Goal: Task Accomplishment & Management: Complete application form

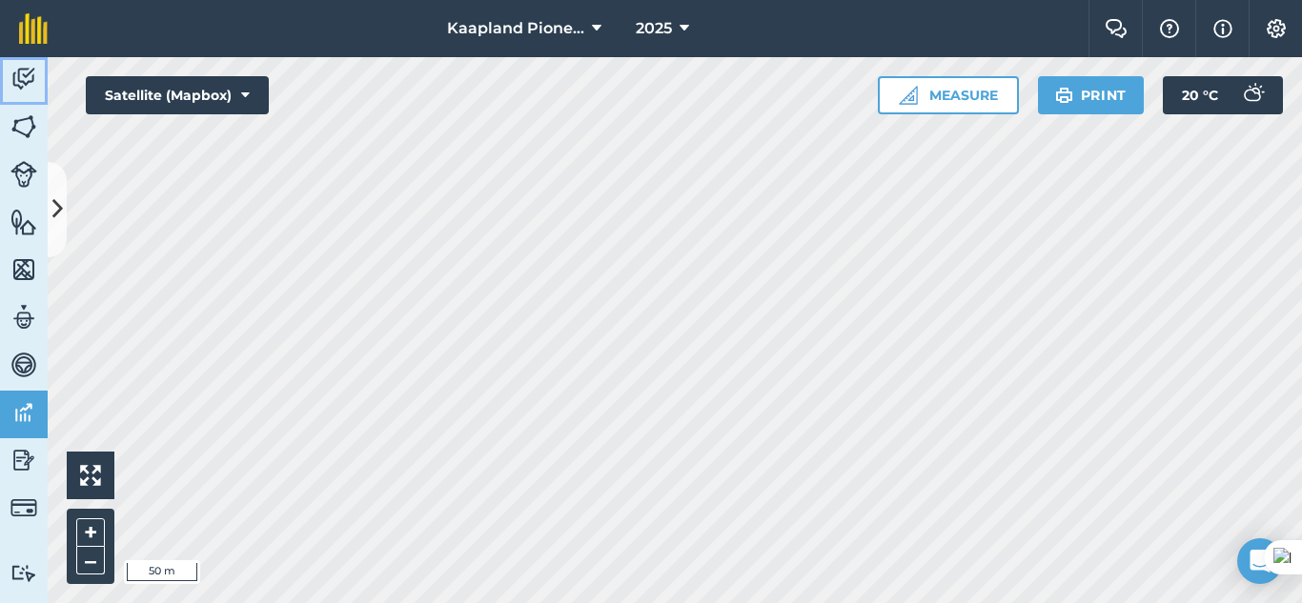
click at [20, 78] on img at bounding box center [23, 79] width 27 height 29
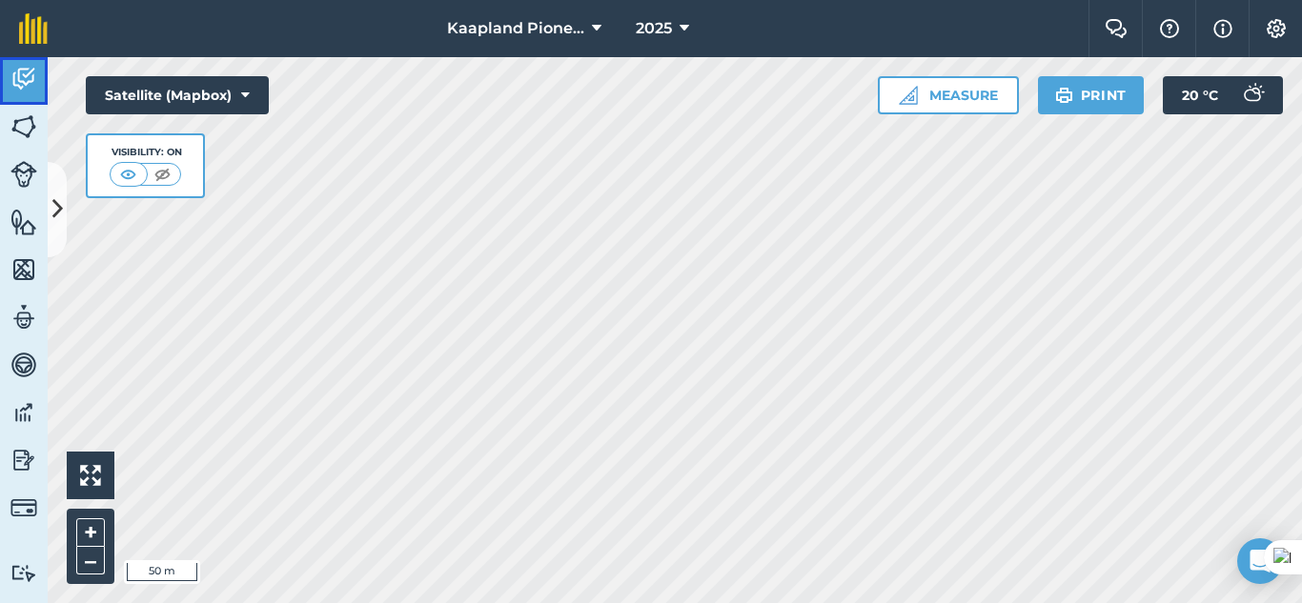
click at [24, 77] on img at bounding box center [23, 79] width 27 height 29
click at [41, 93] on link "Activity" at bounding box center [24, 81] width 48 height 48
click at [59, 207] on icon at bounding box center [57, 209] width 10 height 33
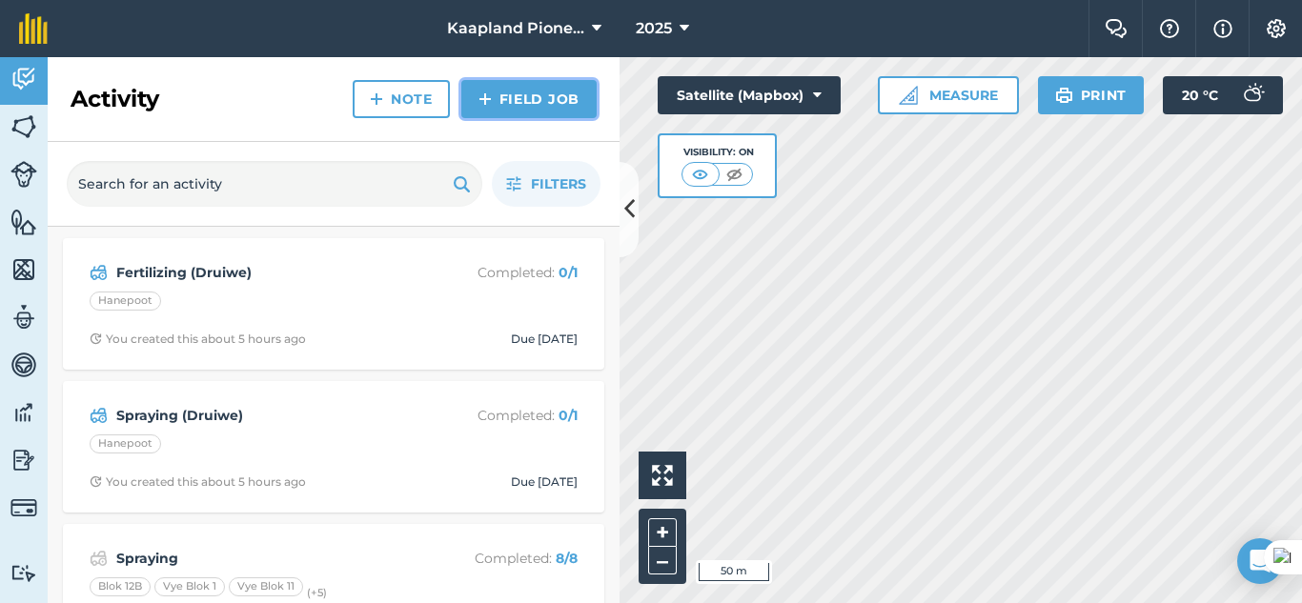
click at [528, 97] on link "Field Job" at bounding box center [528, 99] width 135 height 38
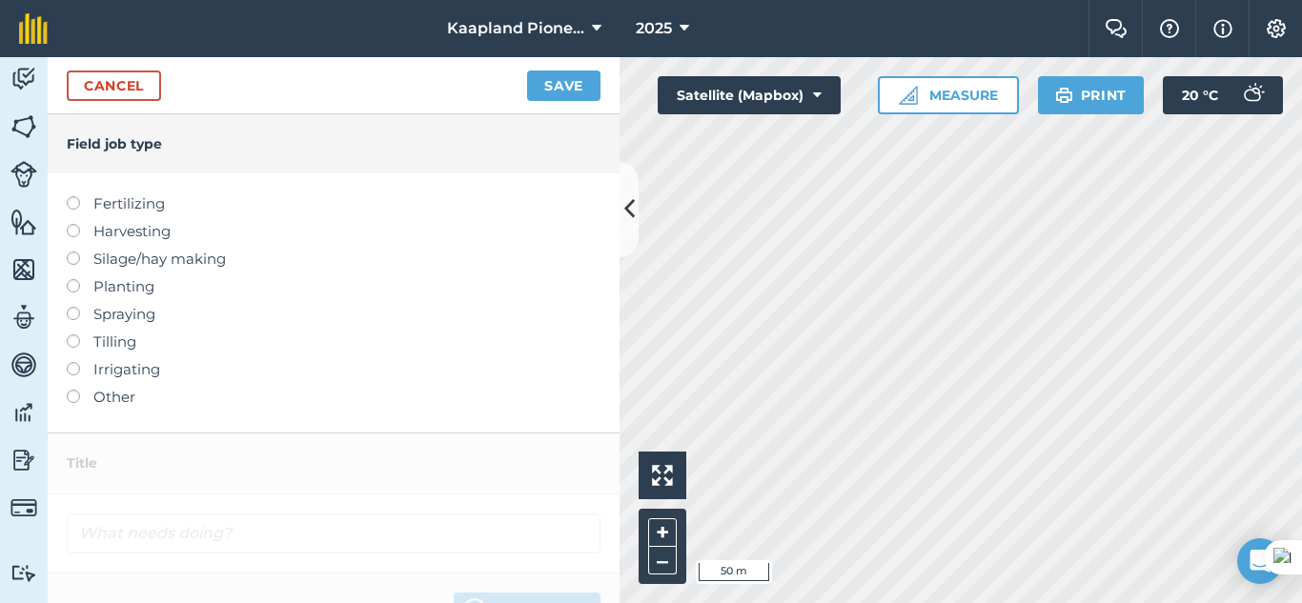
click at [73, 362] on label at bounding box center [80, 362] width 27 height 0
type input "Irrigating"
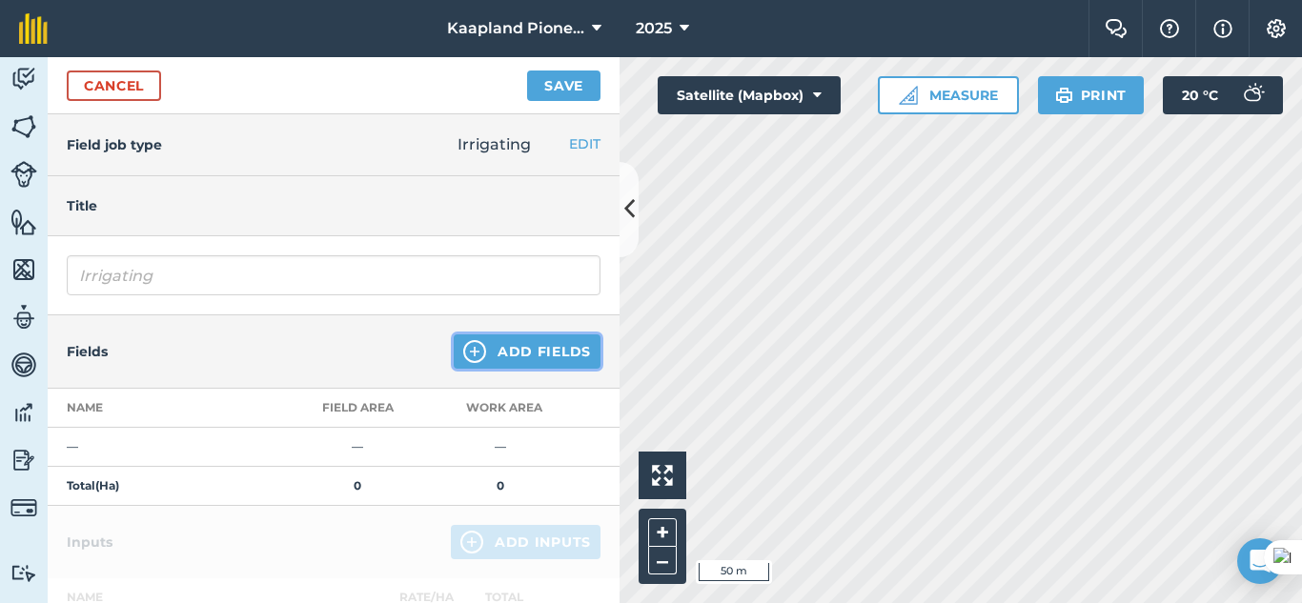
click at [511, 352] on button "Add Fields" at bounding box center [527, 352] width 147 height 34
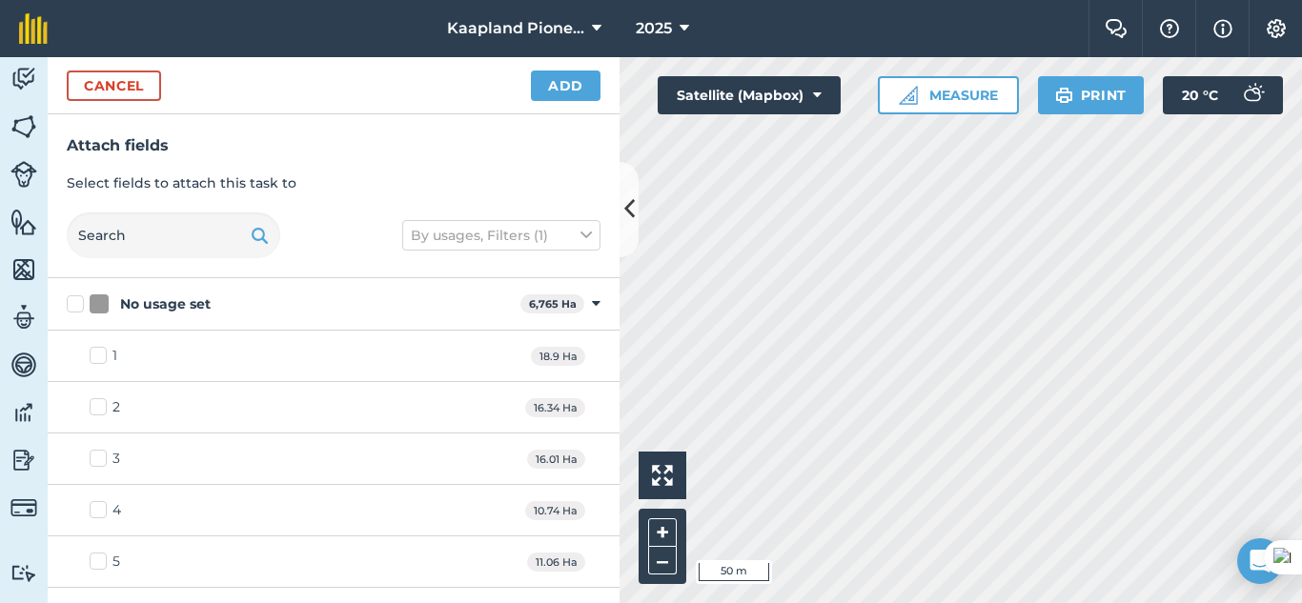
checkbox input "true"
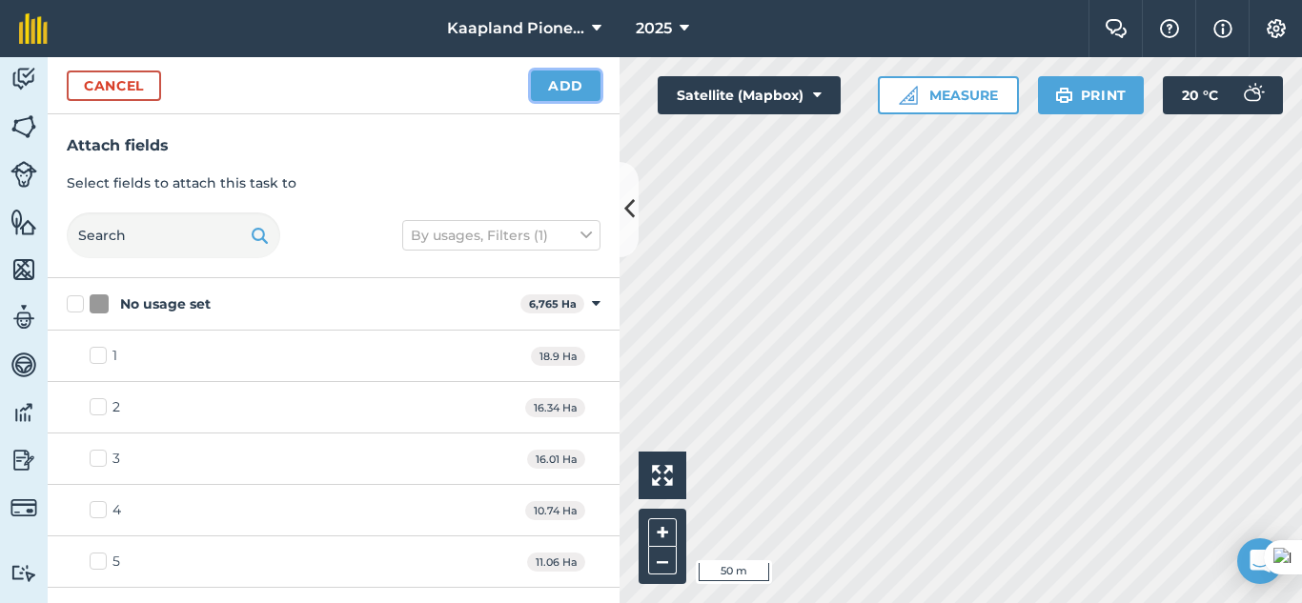
click at [583, 91] on button "Add" at bounding box center [566, 86] width 70 height 31
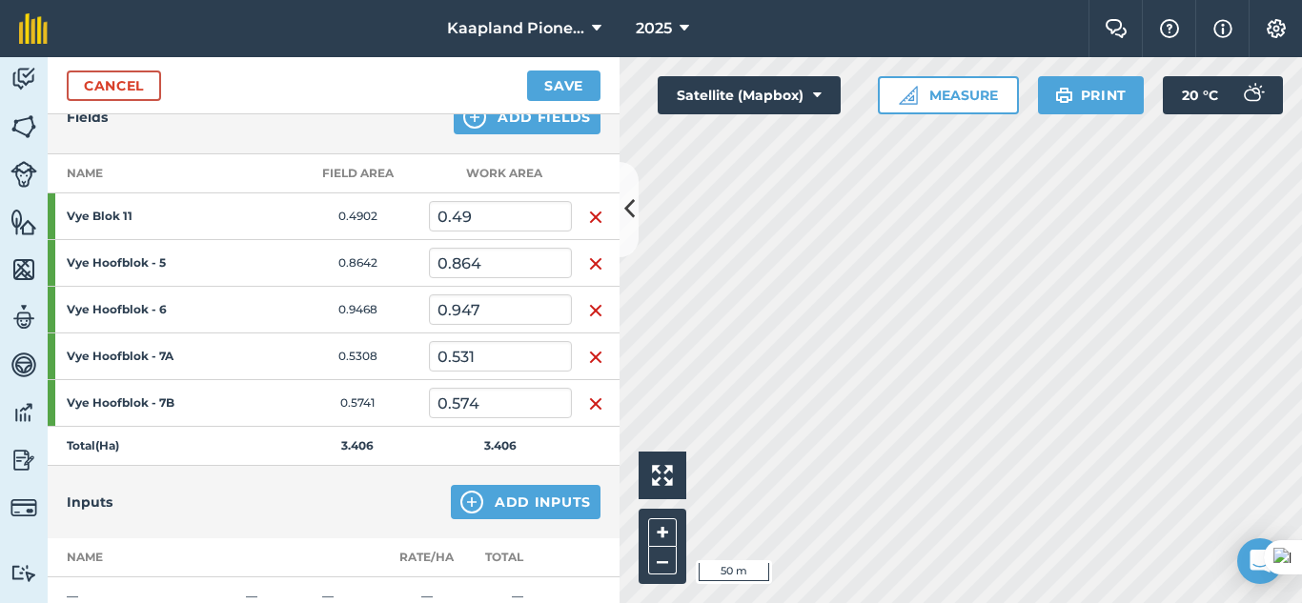
scroll to position [552, 0]
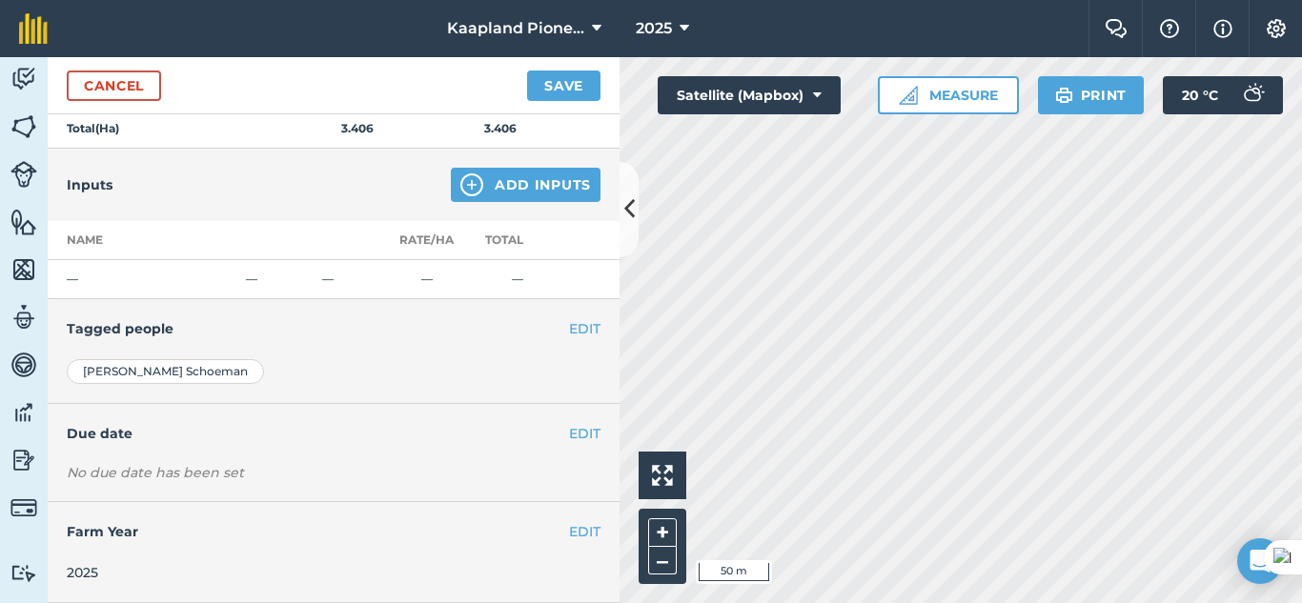
click at [289, 475] on div "No due date has been set" at bounding box center [334, 472] width 534 height 19
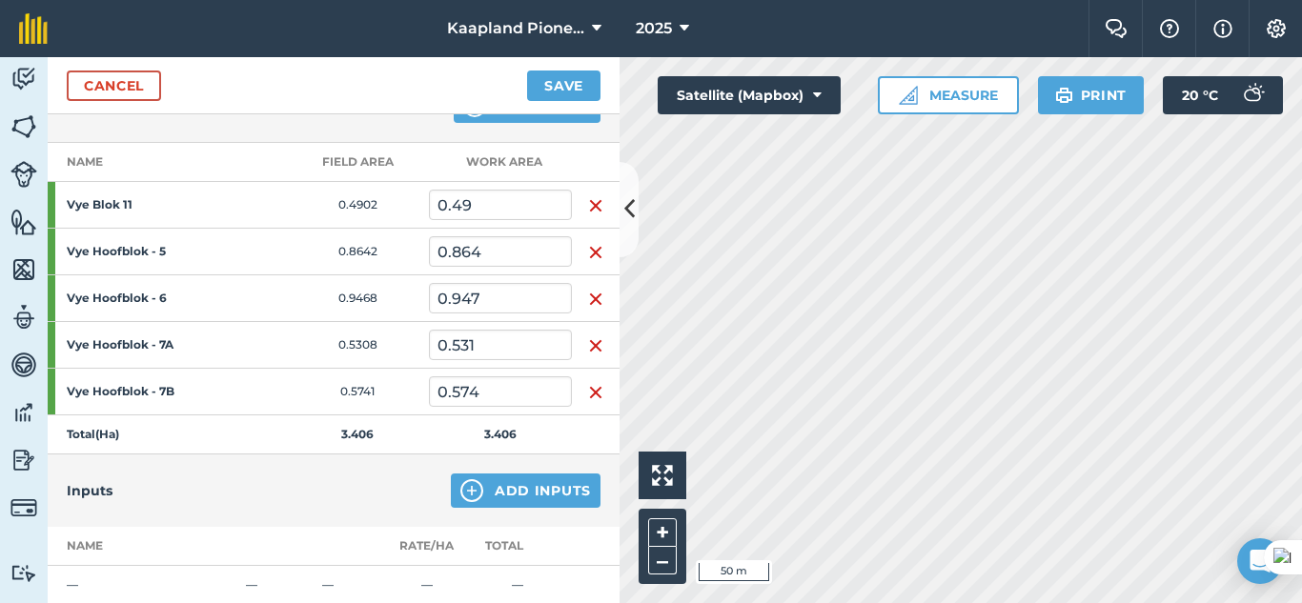
scroll to position [75, 0]
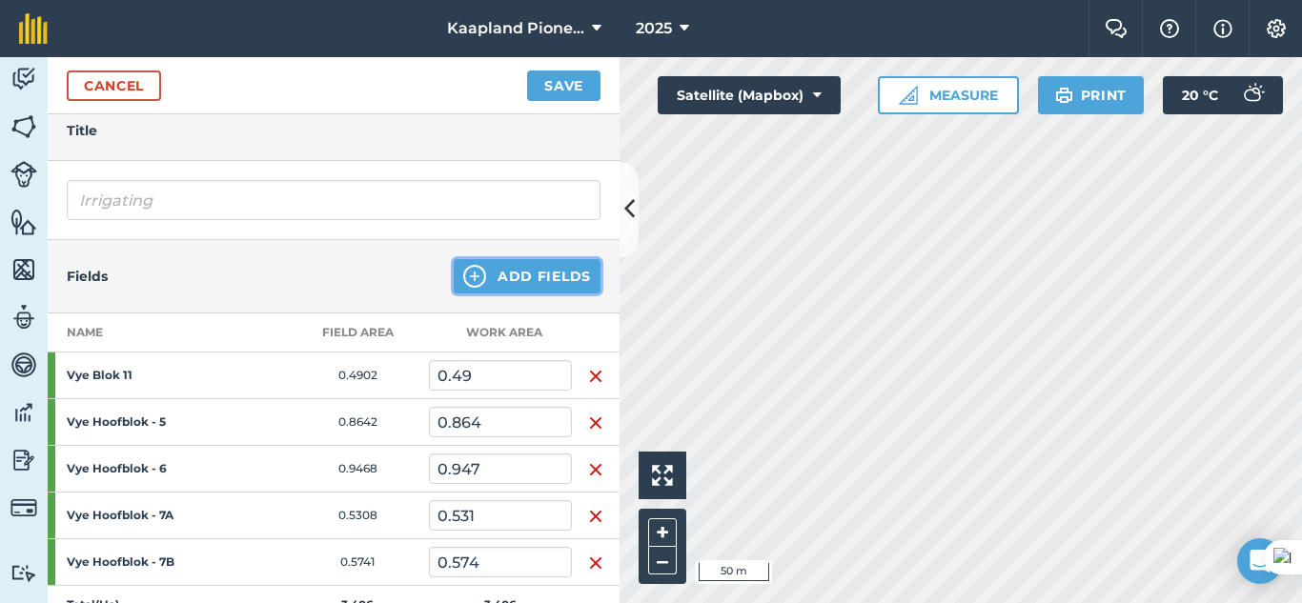
click at [512, 278] on button "Add Fields" at bounding box center [527, 276] width 147 height 34
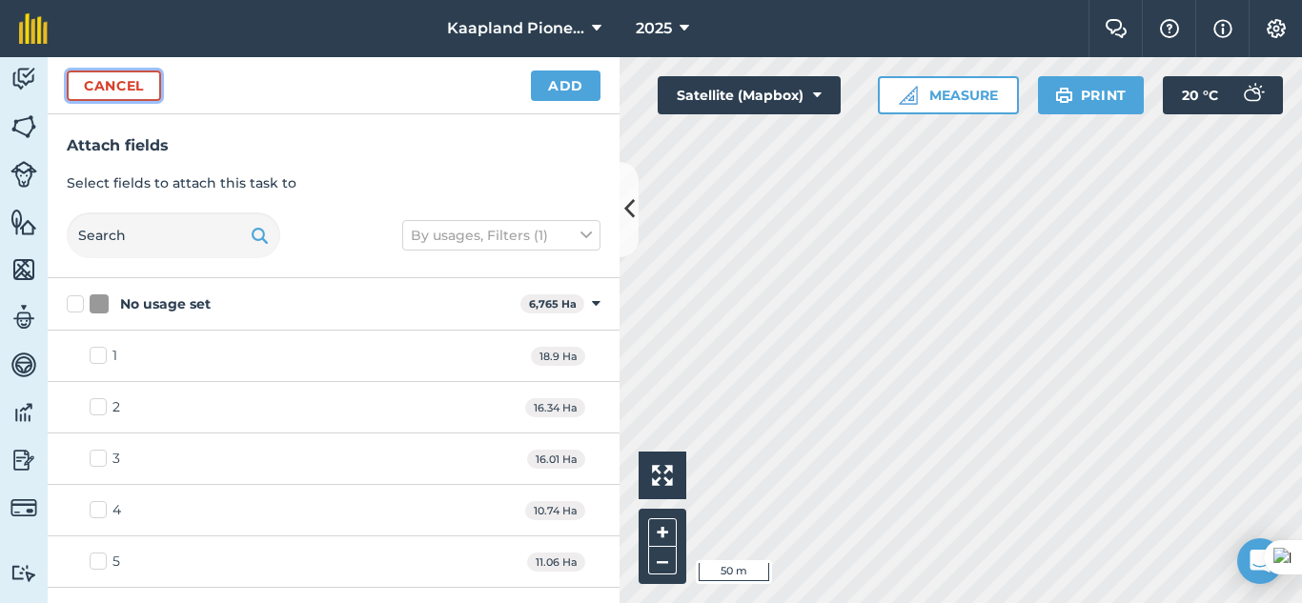
click at [110, 89] on button "Cancel" at bounding box center [114, 86] width 94 height 31
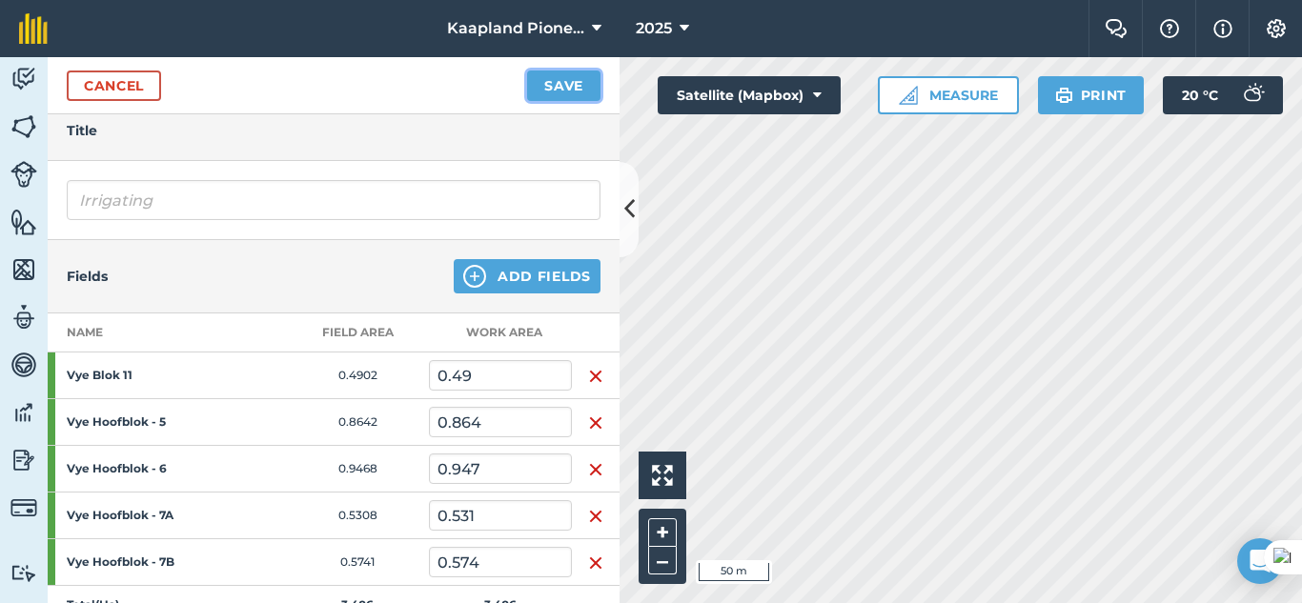
click at [531, 88] on button "Save" at bounding box center [563, 86] width 73 height 31
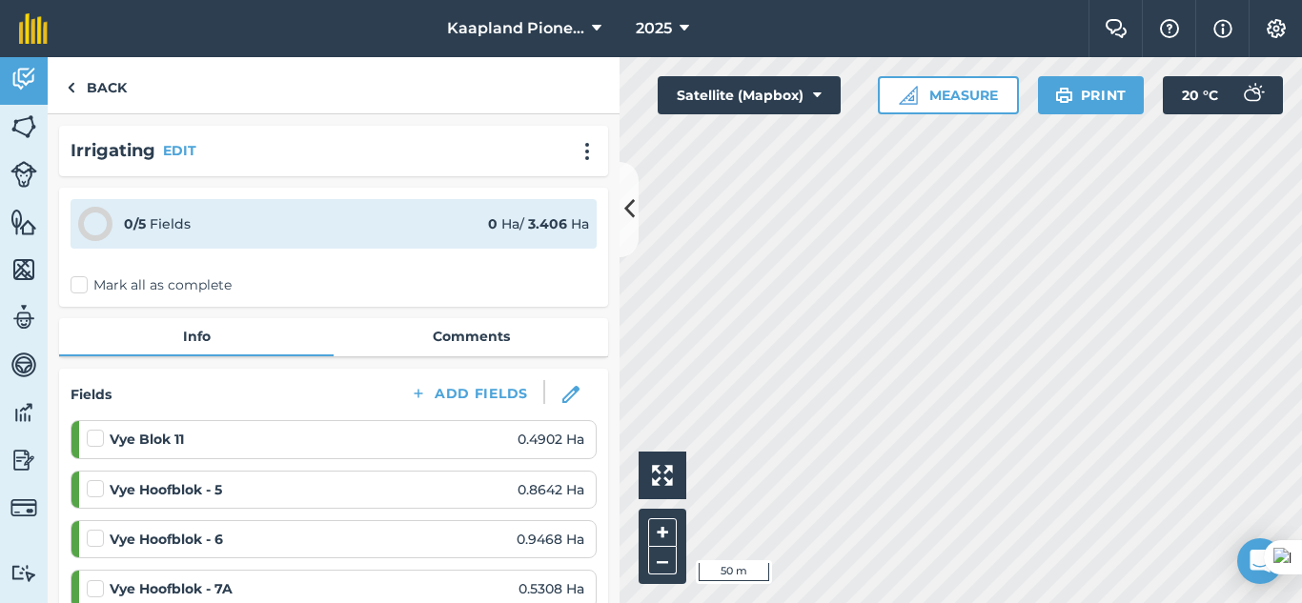
click at [81, 292] on label "Mark all as complete" at bounding box center [151, 286] width 161 height 20
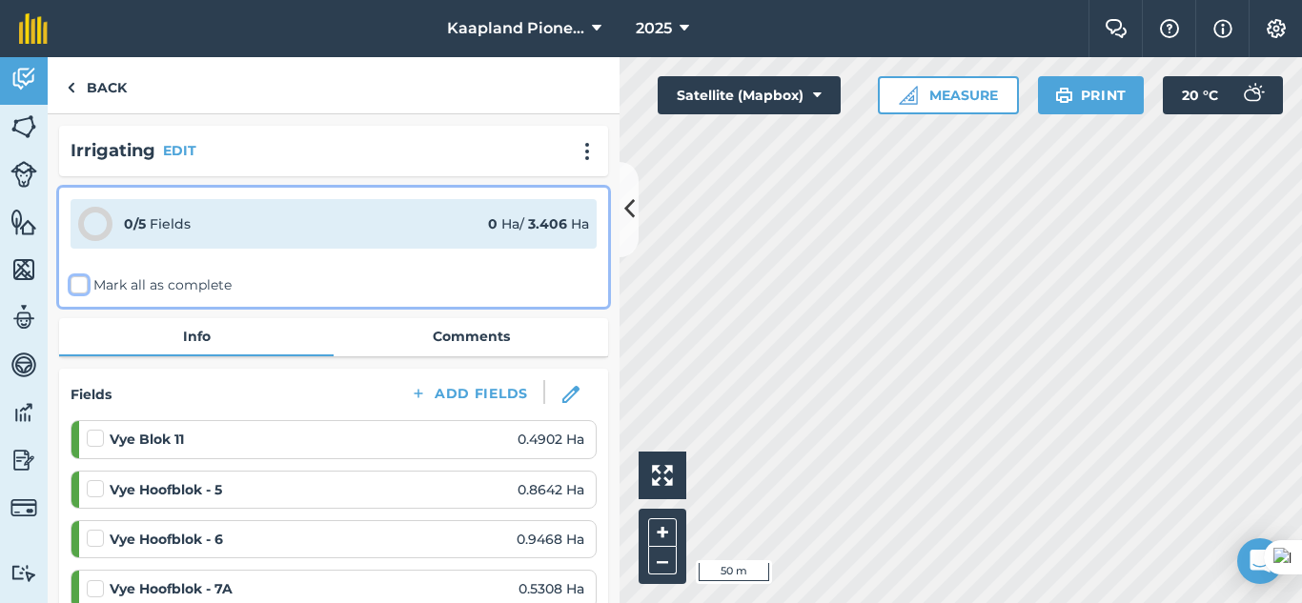
click at [81, 288] on input "Mark all as complete" at bounding box center [77, 282] width 12 height 12
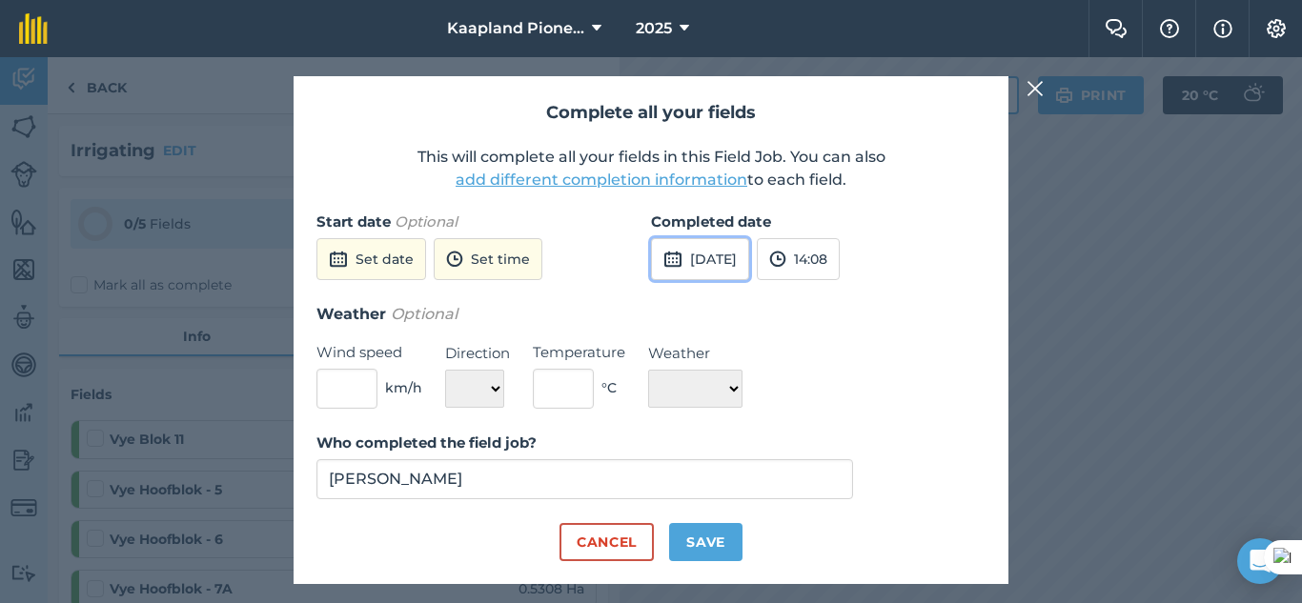
click at [735, 256] on button "[DATE]" at bounding box center [700, 259] width 98 height 42
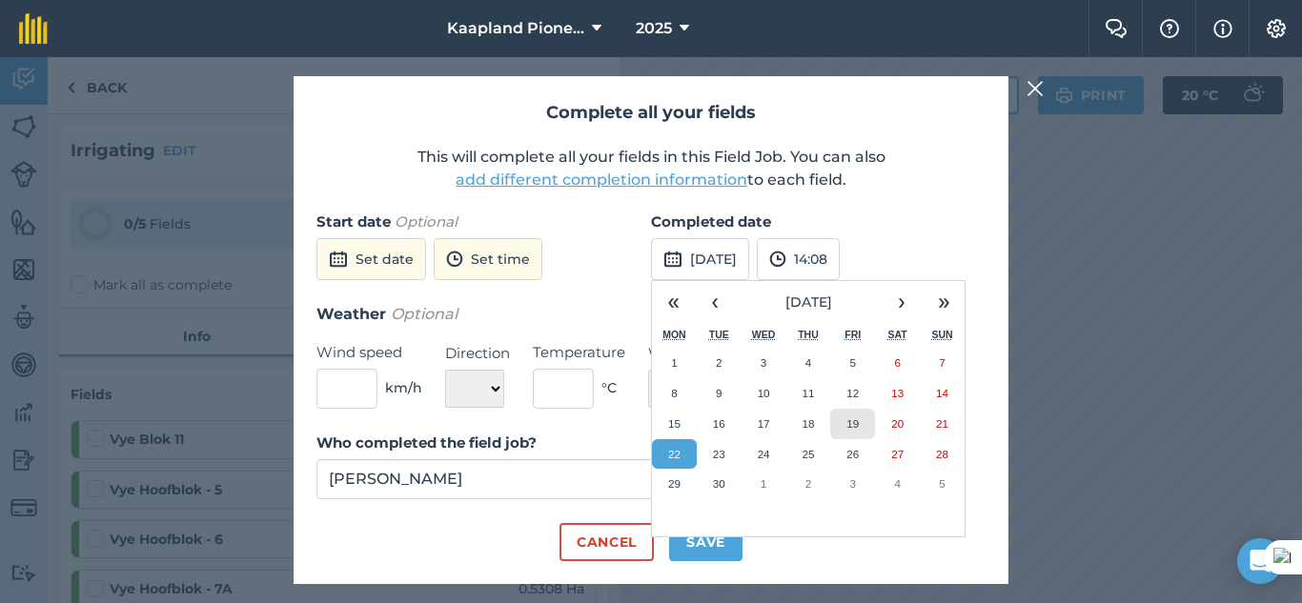
click at [858, 422] on abbr "19" at bounding box center [853, 424] width 12 height 12
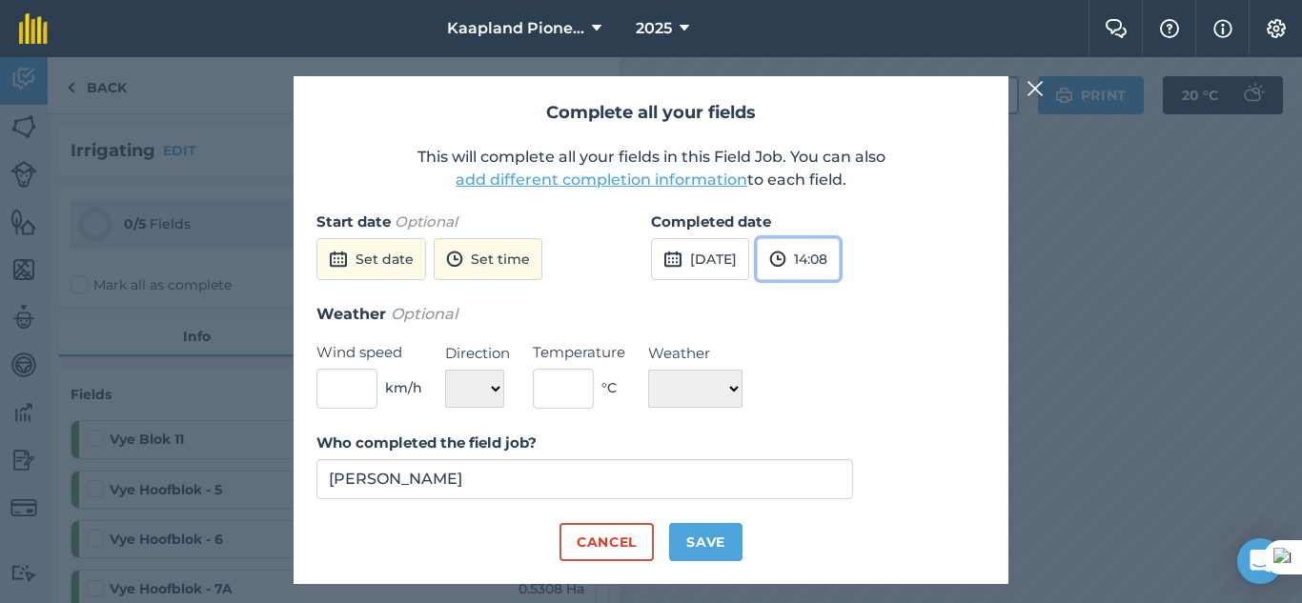
click at [840, 263] on button "14:08" at bounding box center [798, 259] width 83 height 42
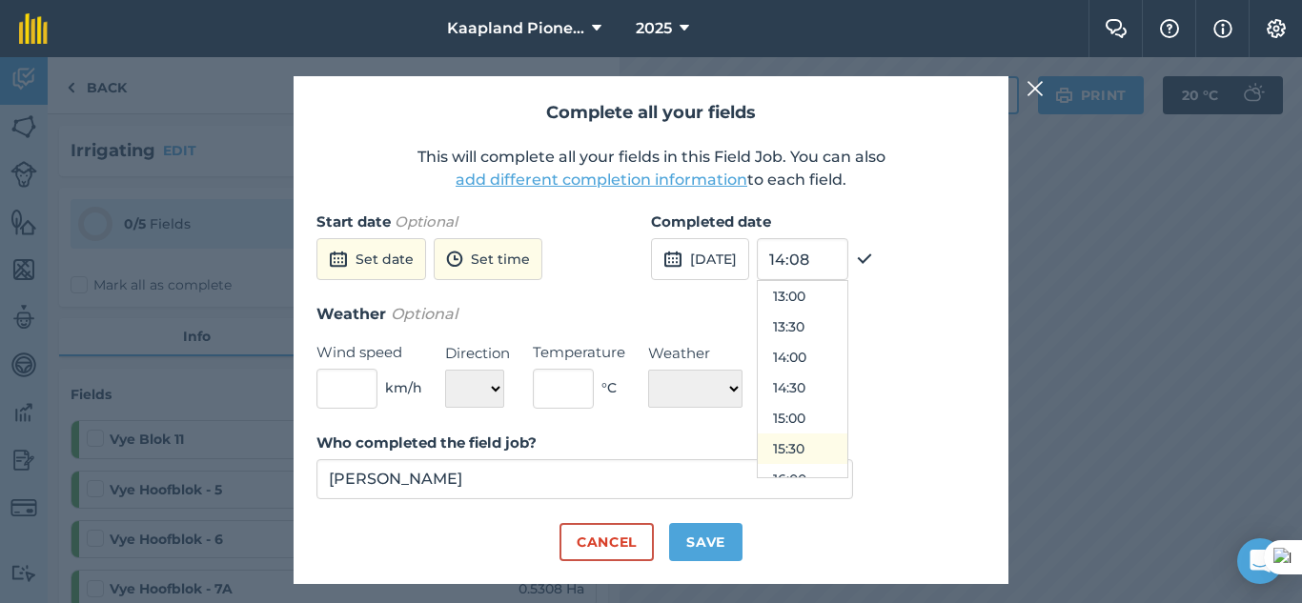
scroll to position [952, 0]
click at [848, 375] on button "17:00" at bounding box center [803, 381] width 90 height 31
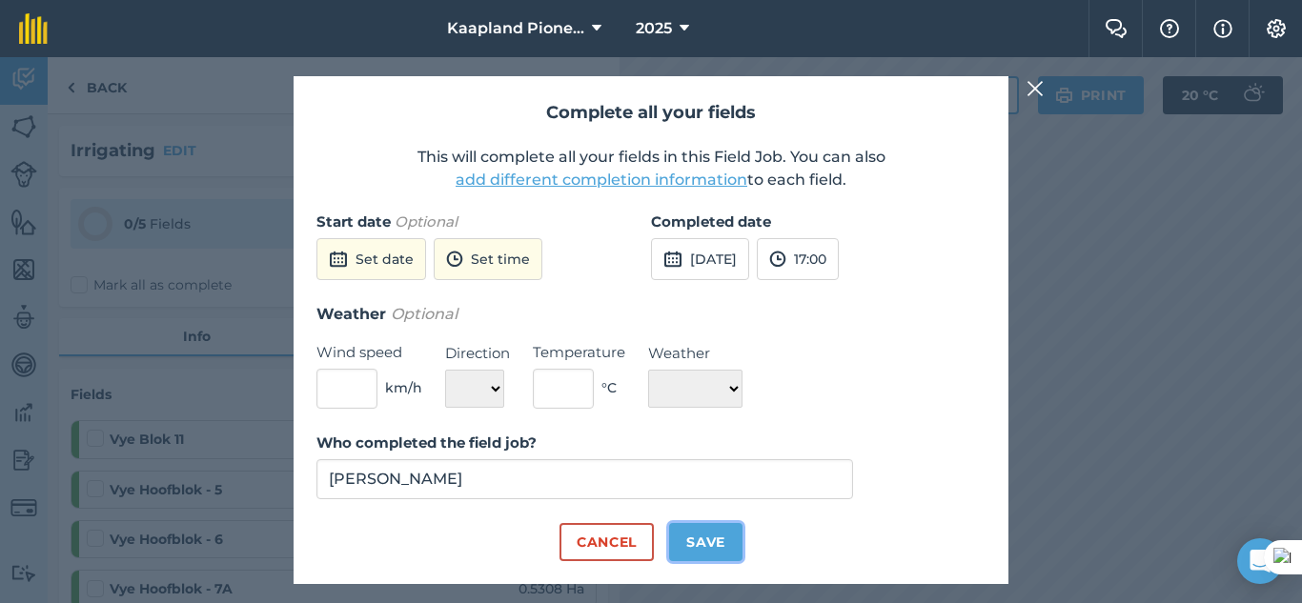
click at [724, 547] on button "Save" at bounding box center [705, 542] width 73 height 38
checkbox input "true"
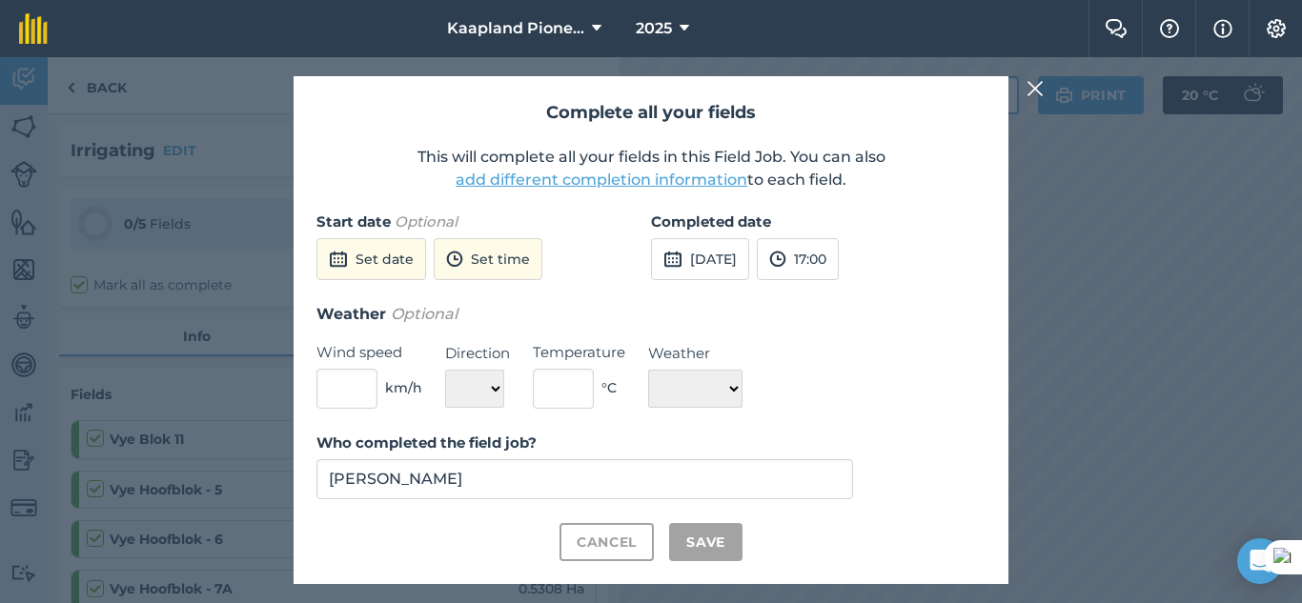
checkbox input "true"
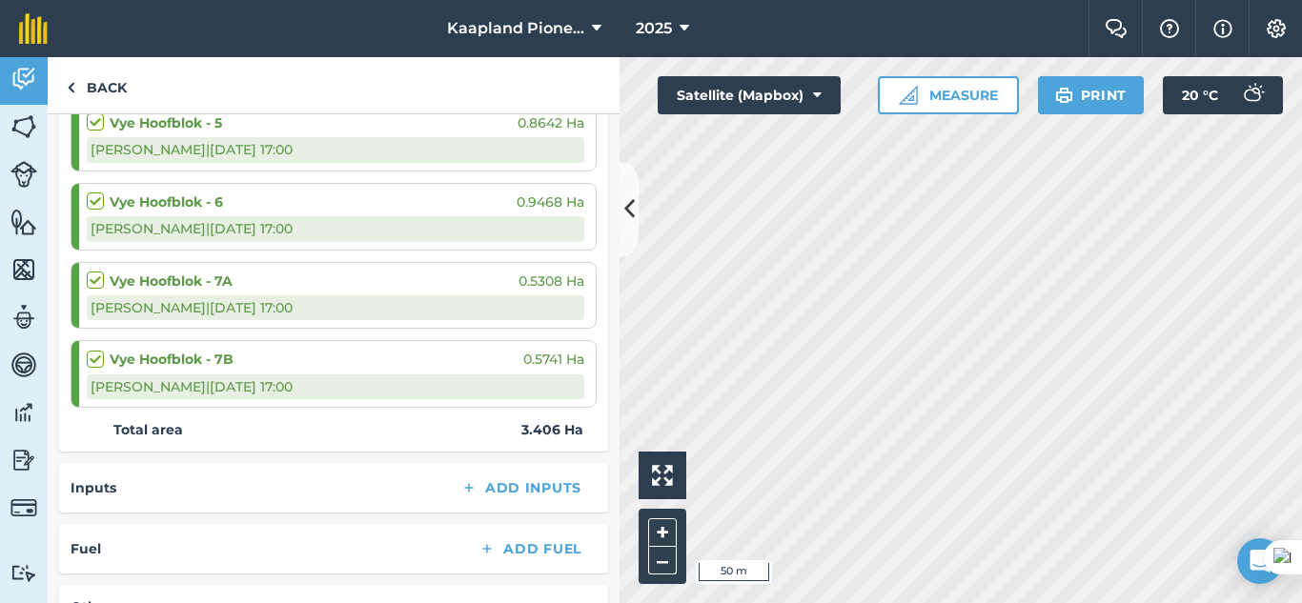
scroll to position [159, 0]
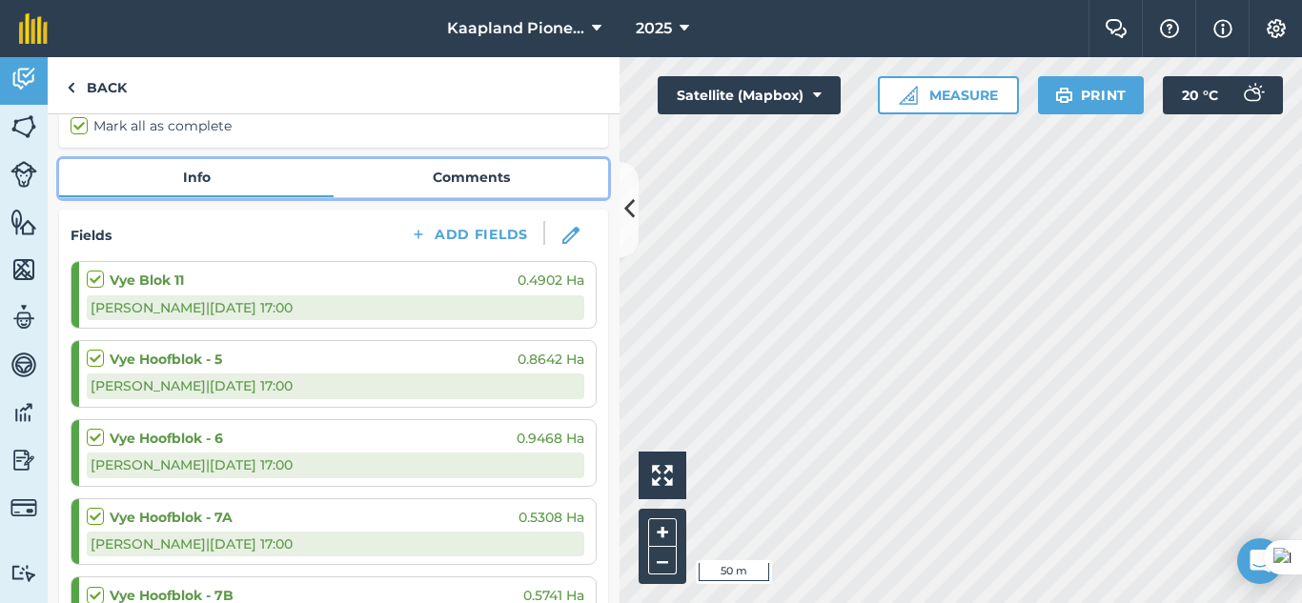
click at [451, 191] on link "Comments" at bounding box center [471, 177] width 275 height 36
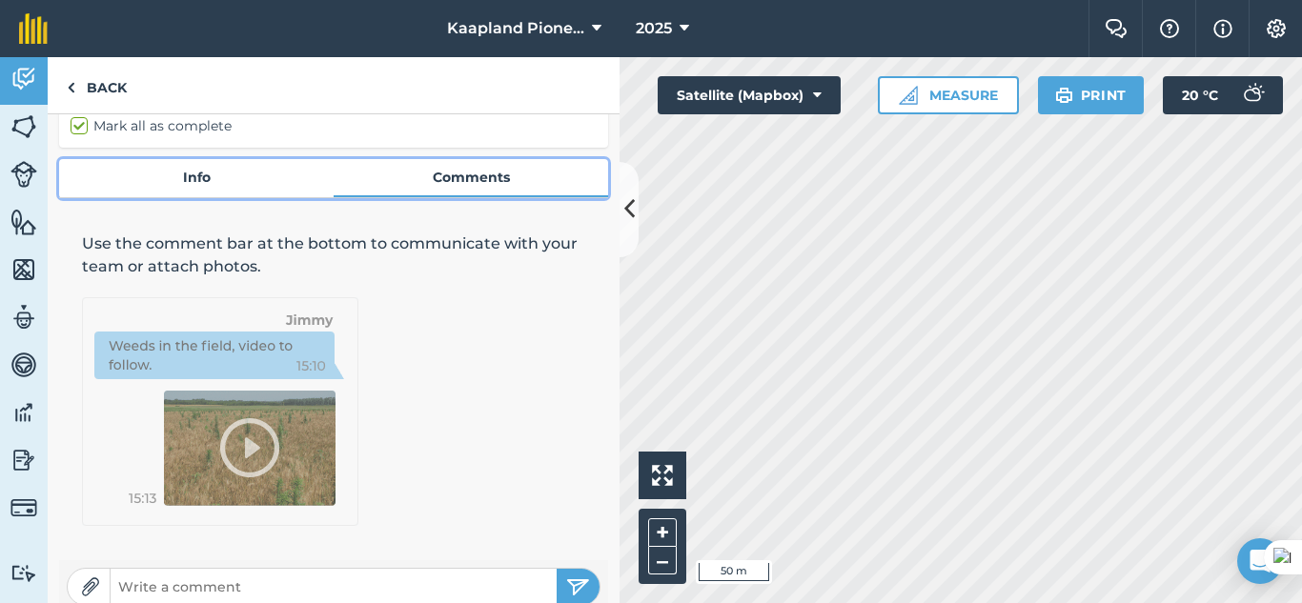
scroll to position [181, 0]
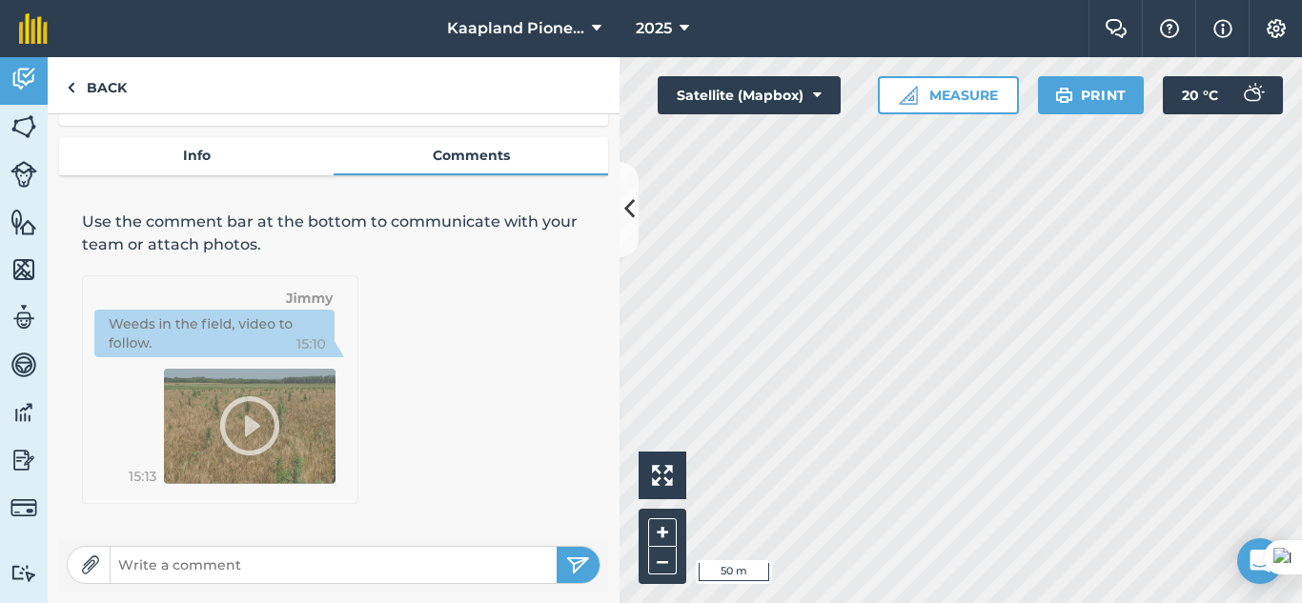
click at [195, 569] on input "text" at bounding box center [334, 565] width 446 height 27
paste input "Blok 5 : 1.25 h , 20.7 k Blok 6 : 2.25 h , 50.2 k Blok 7a : 1.5 h , 23.7 k Blok…"
type input "Blok 5 : 1.25 h , 20.7 k Blok 6 : 2.25 h , 50.2 k Blok 7a : 1.5 h , 23.7 k Blok…"
click at [566, 570] on img "submit" at bounding box center [578, 565] width 24 height 23
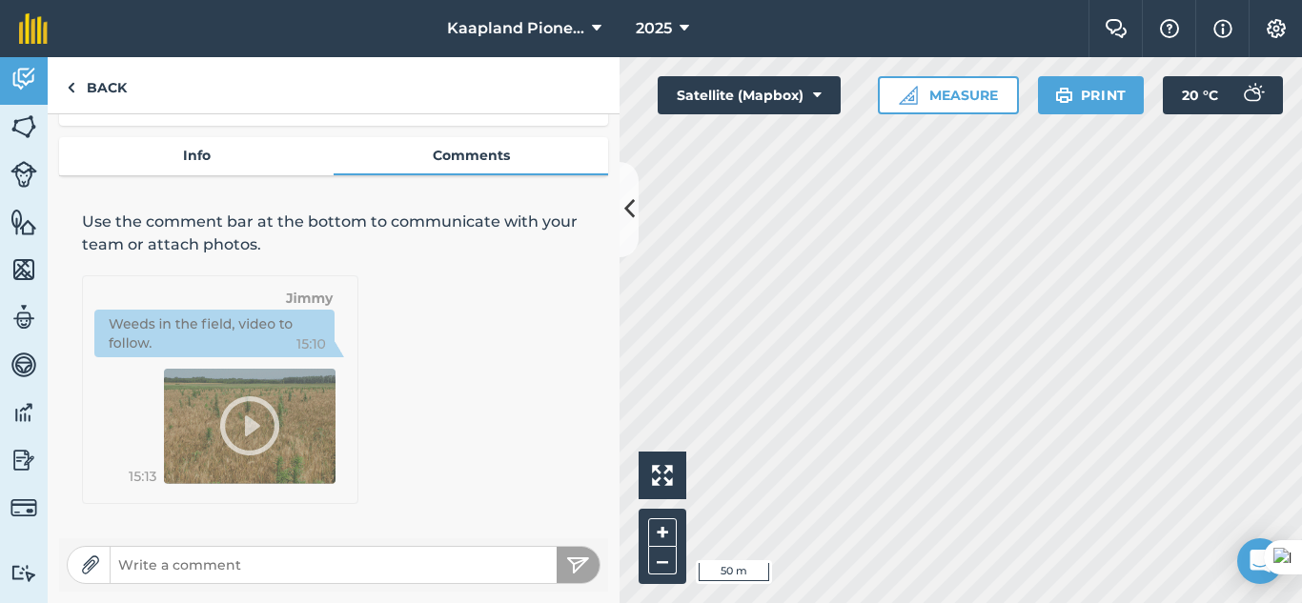
scroll to position [0, 0]
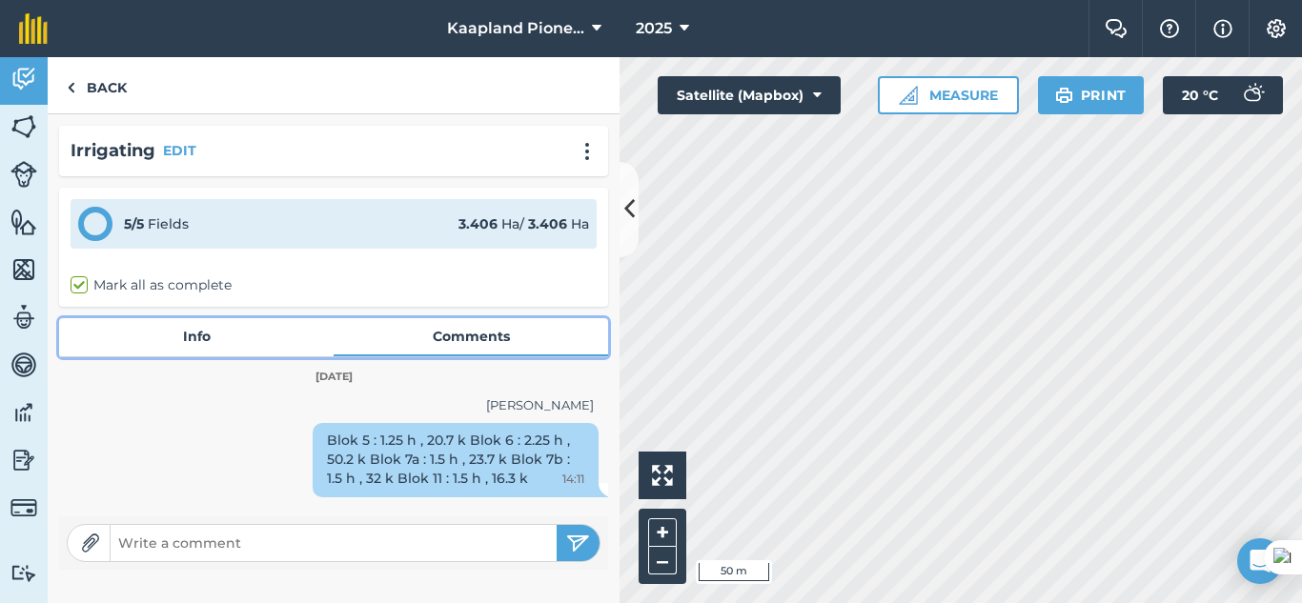
click at [210, 343] on link "Info" at bounding box center [196, 336] width 275 height 36
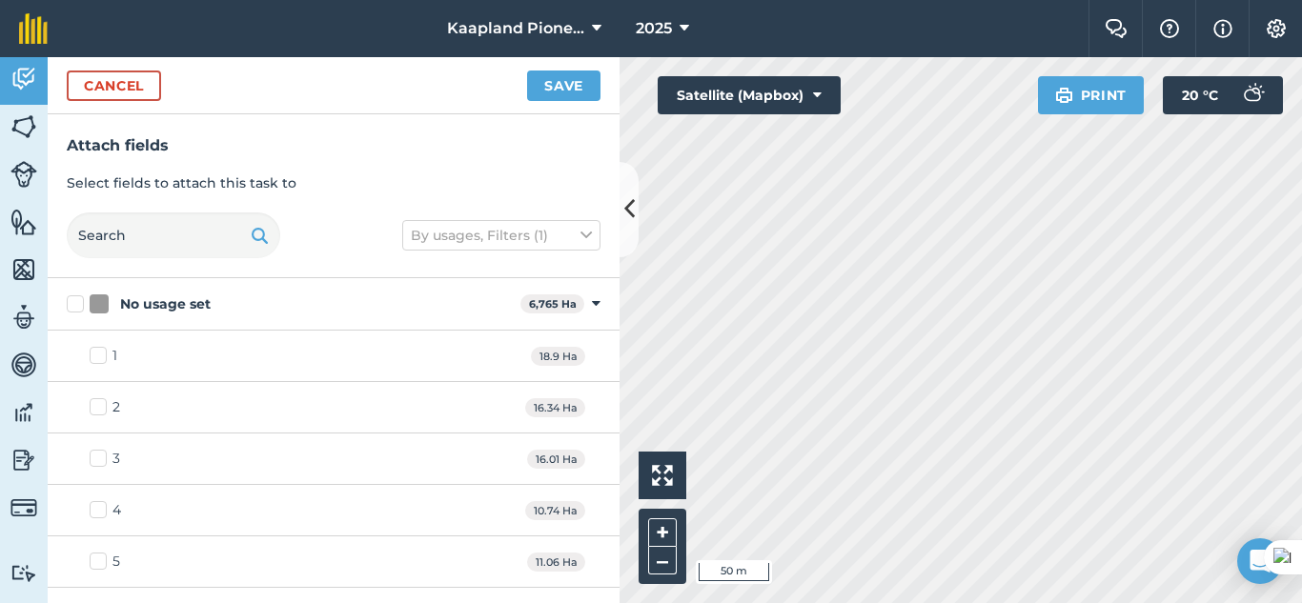
checkbox input "true"
checkbox input "false"
checkbox input "true"
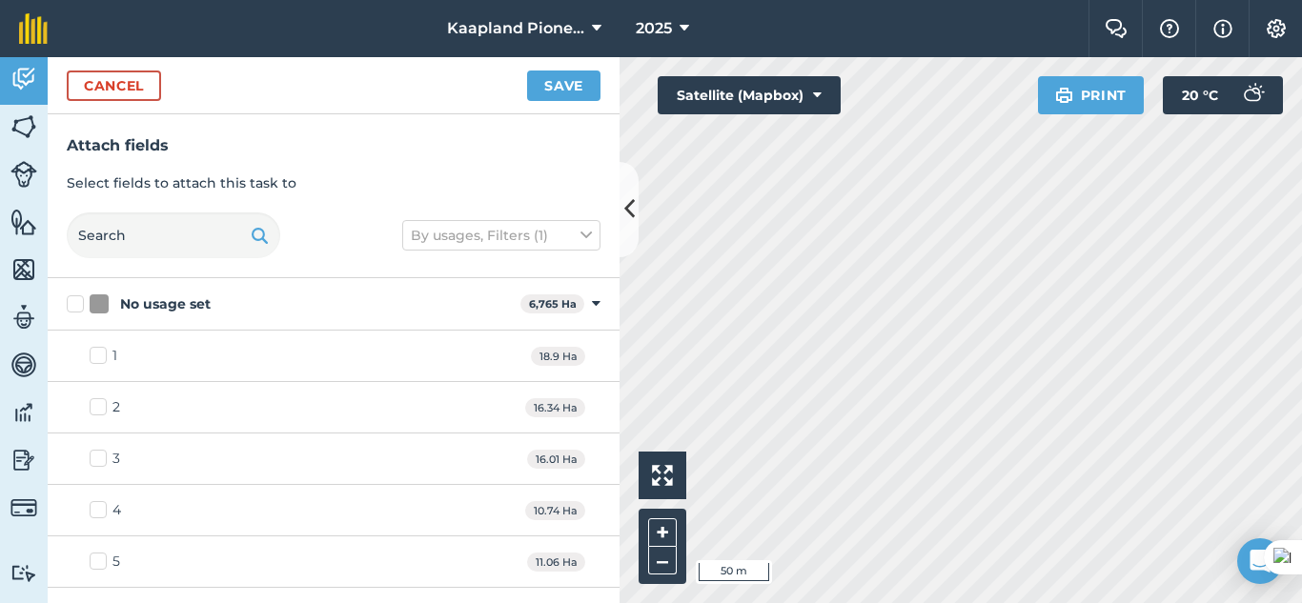
checkbox input "false"
click at [574, 76] on button "Save" at bounding box center [563, 86] width 73 height 31
checkbox input "false"
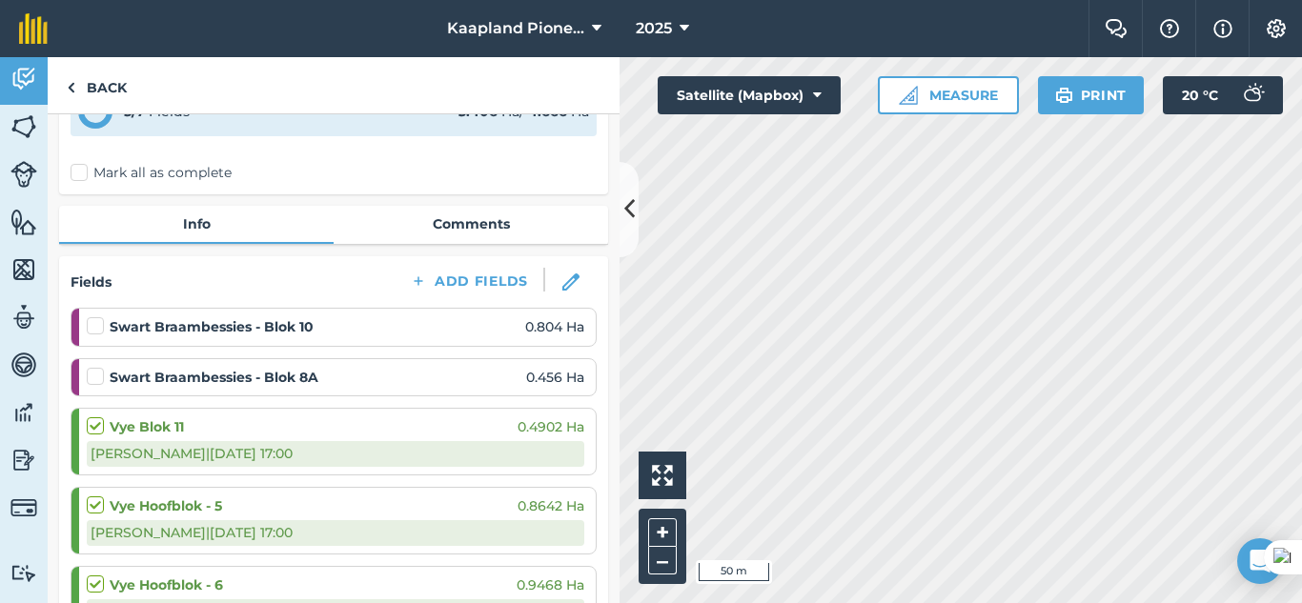
scroll to position [159, 0]
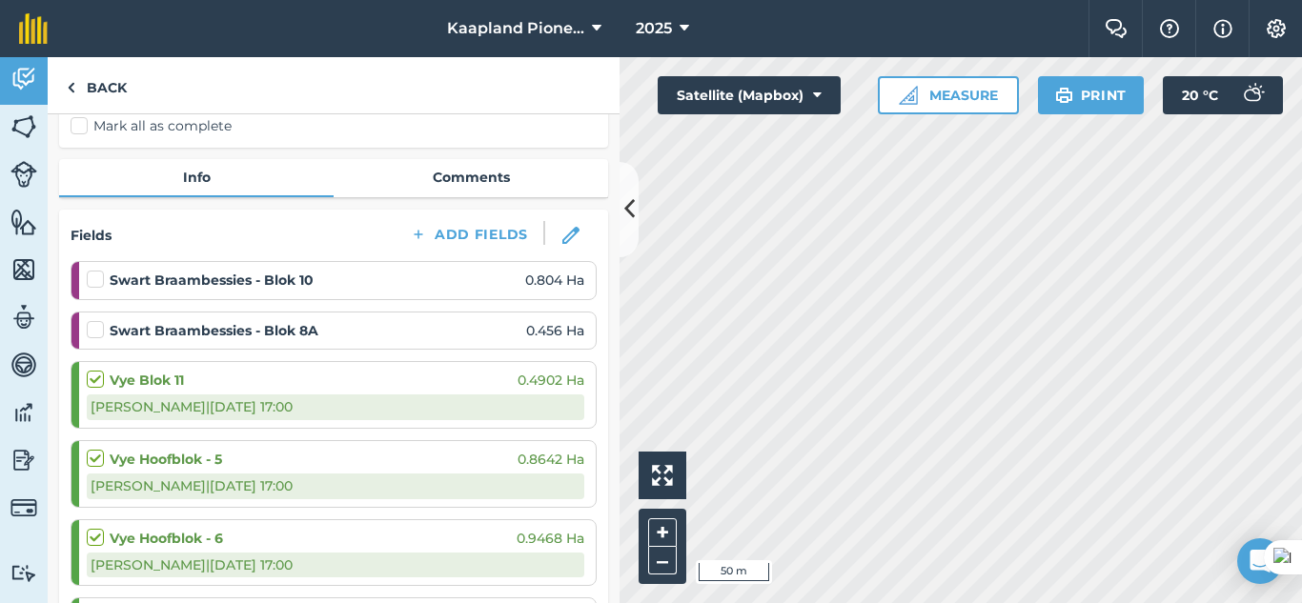
click at [95, 270] on label at bounding box center [98, 270] width 23 height 0
click at [95, 282] on input "checkbox" at bounding box center [93, 276] width 12 height 12
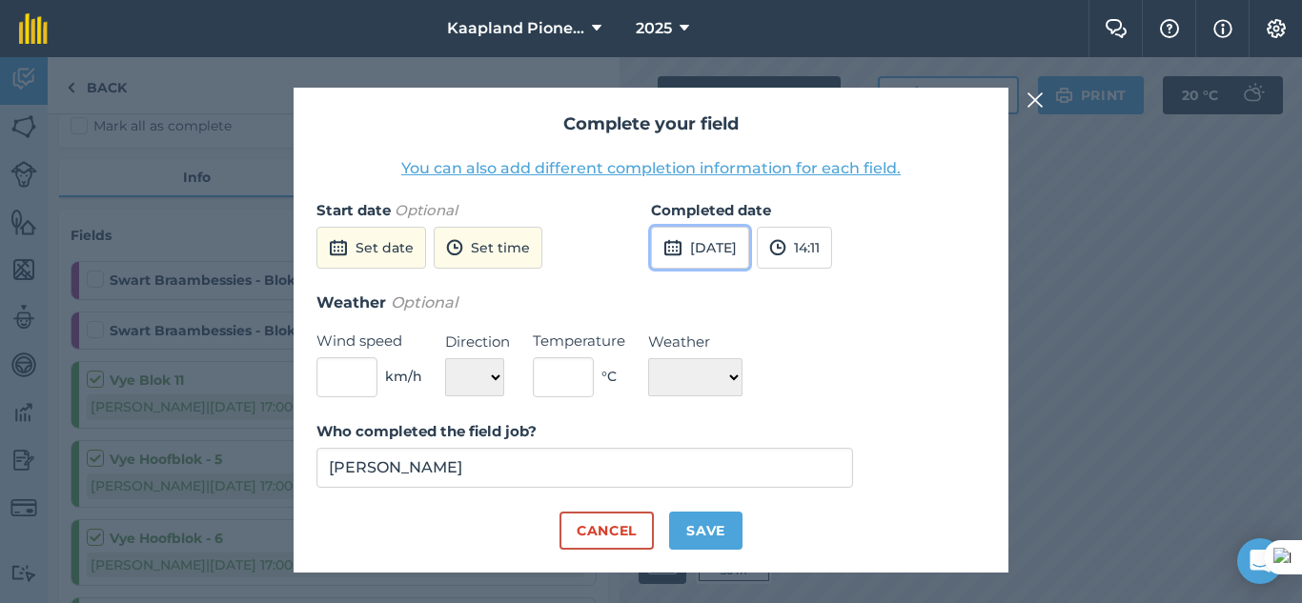
click at [749, 257] on button "[DATE]" at bounding box center [700, 248] width 98 height 42
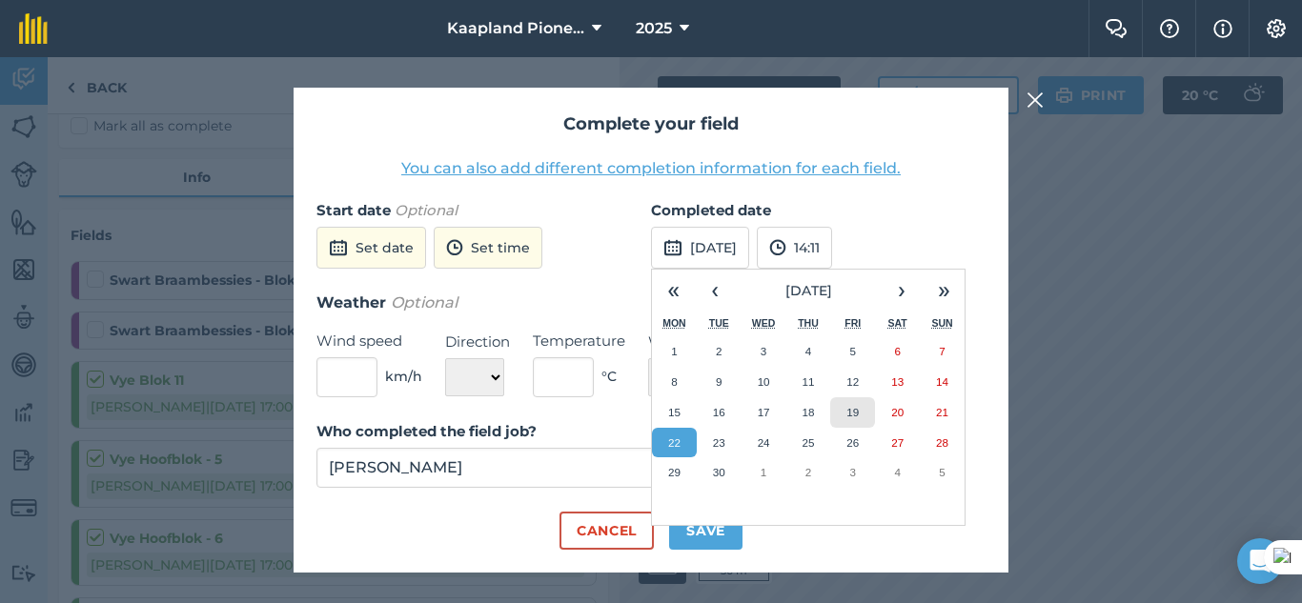
click at [852, 407] on abbr "19" at bounding box center [853, 412] width 12 height 12
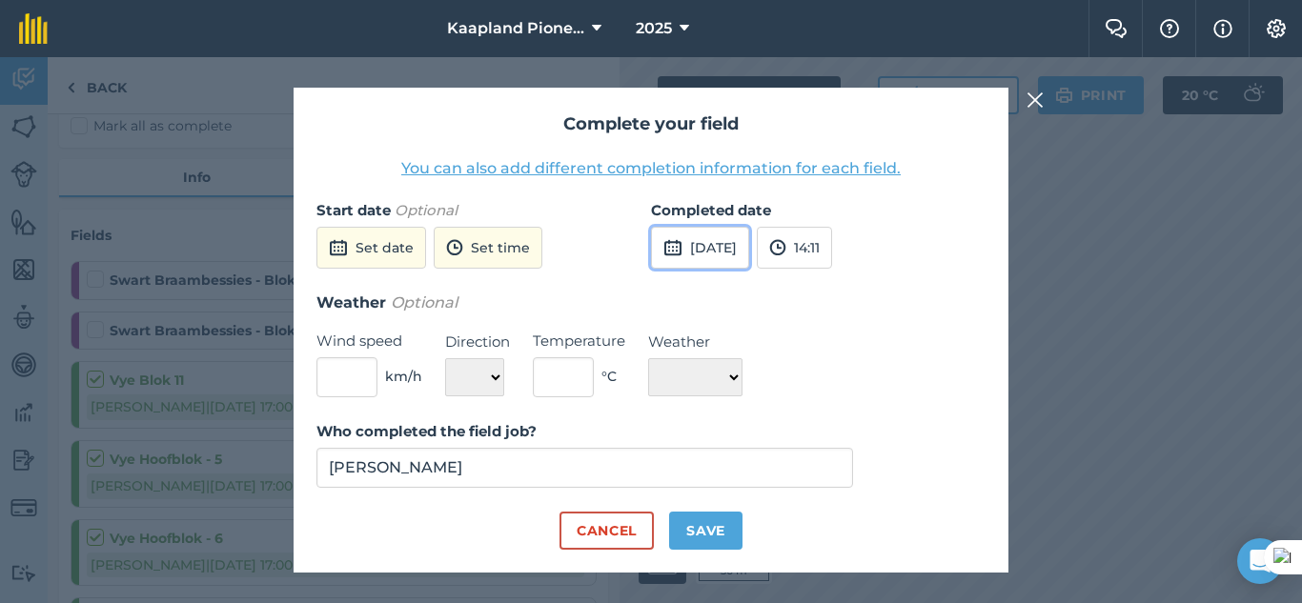
click at [727, 248] on button "[DATE]" at bounding box center [700, 248] width 98 height 42
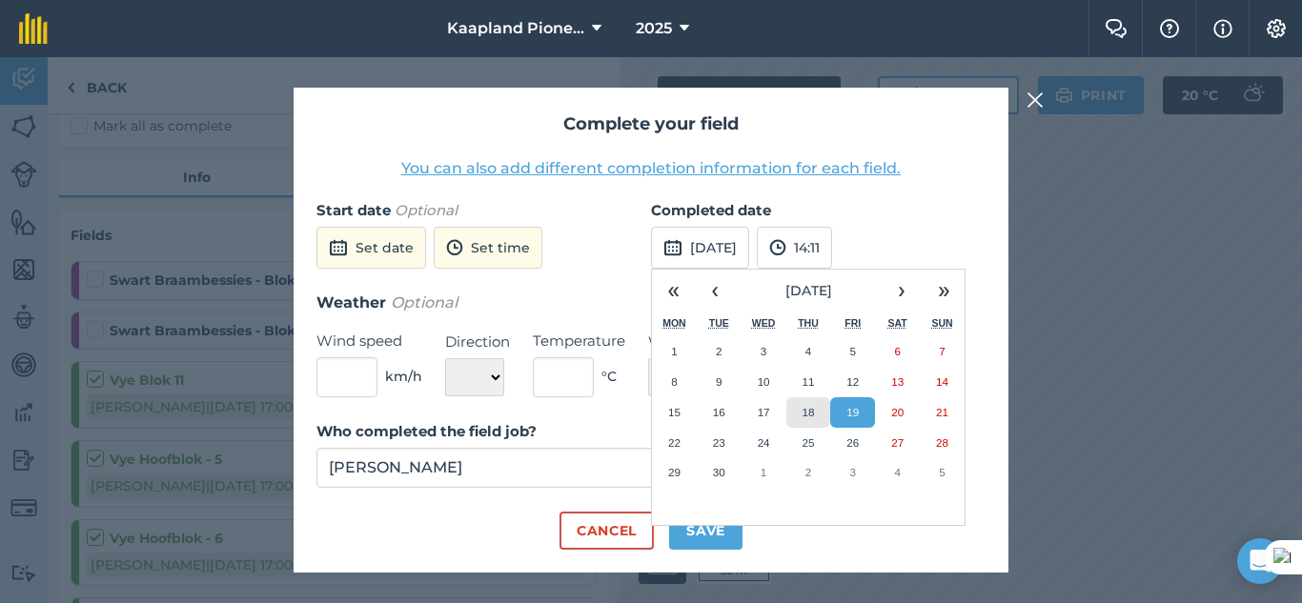
click at [825, 412] on button "18" at bounding box center [809, 413] width 45 height 31
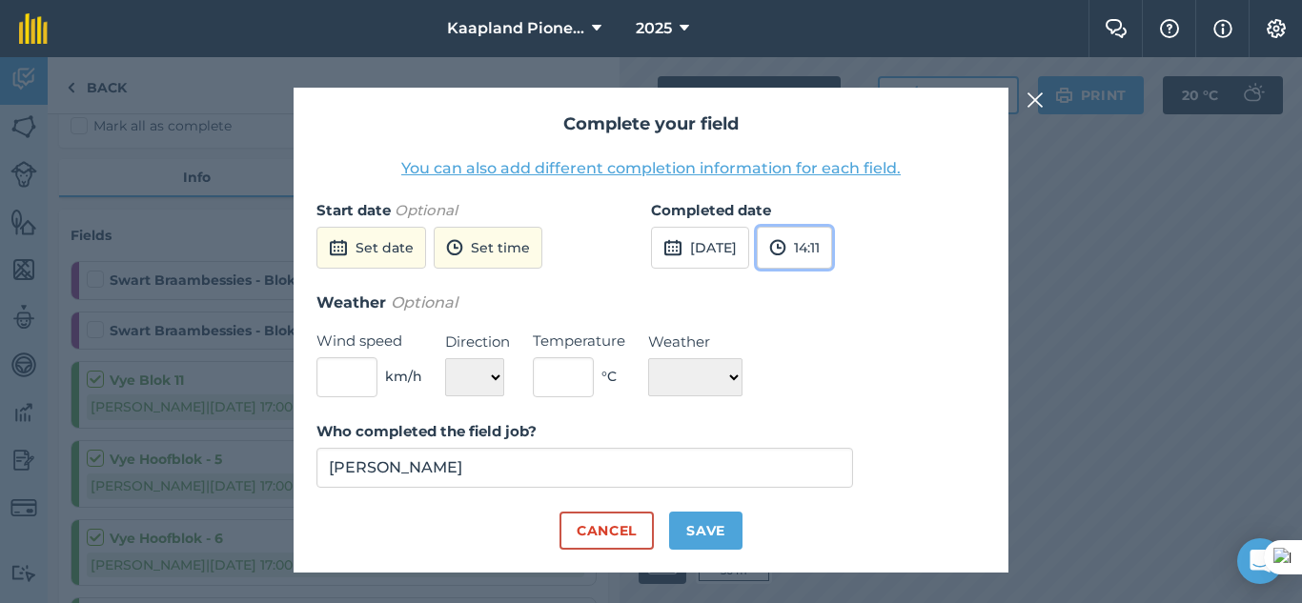
click at [832, 253] on button "14:11" at bounding box center [794, 248] width 75 height 42
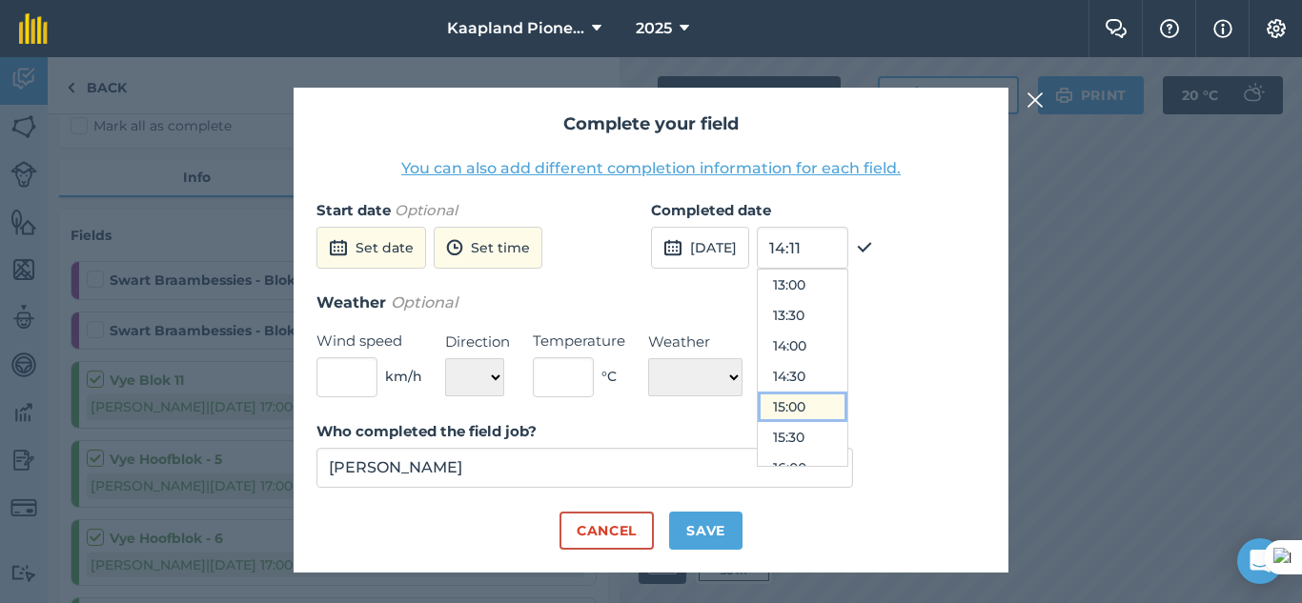
click at [836, 410] on button "15:00" at bounding box center [803, 407] width 90 height 31
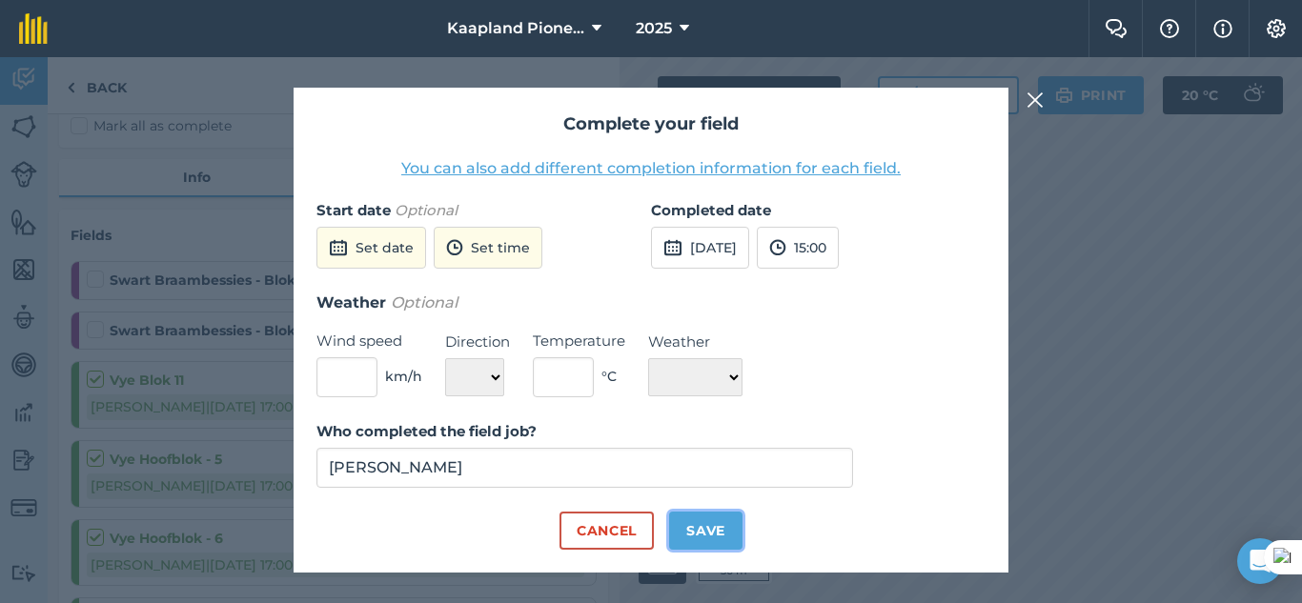
click at [689, 524] on button "Save" at bounding box center [705, 531] width 73 height 38
checkbox input "true"
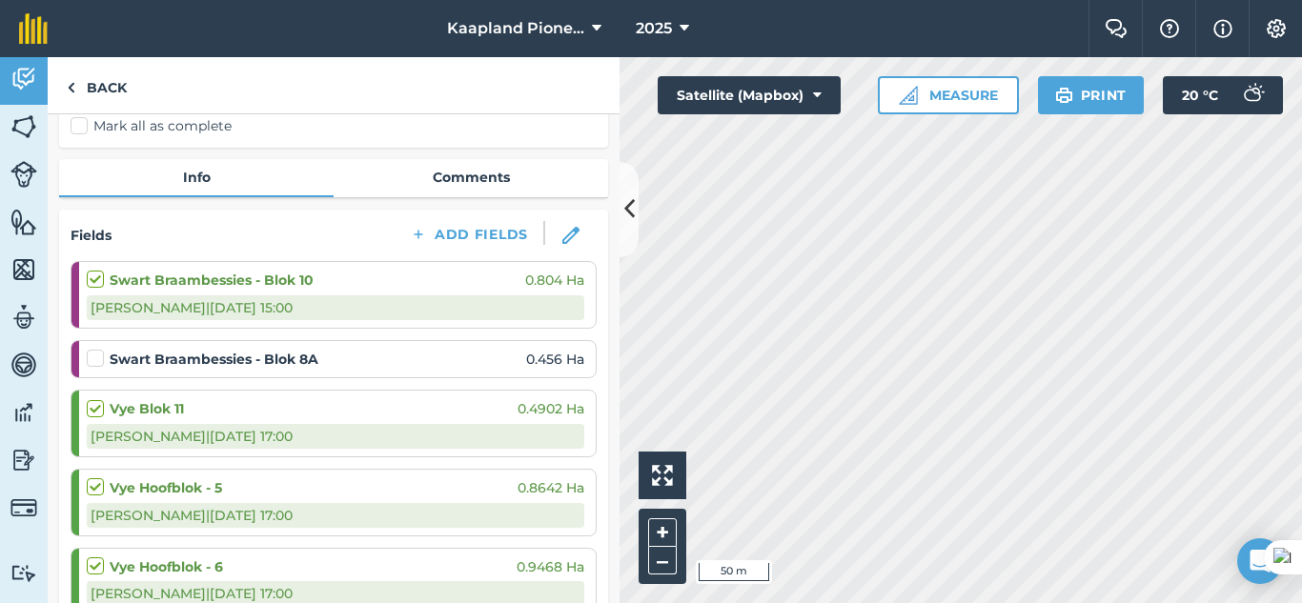
click at [288, 356] on strong "Swart Braambessies - Blok 8A" at bounding box center [214, 359] width 209 height 21
click at [102, 349] on label at bounding box center [98, 349] width 23 height 0
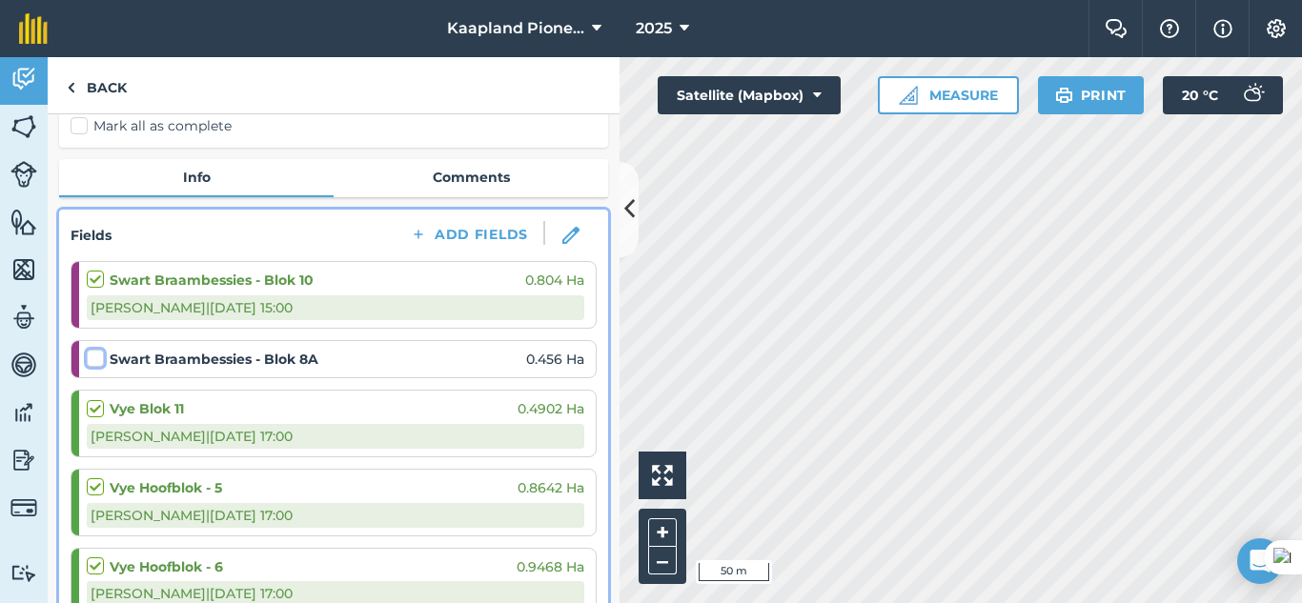
click at [99, 355] on input "checkbox" at bounding box center [93, 355] width 12 height 12
checkbox input "false"
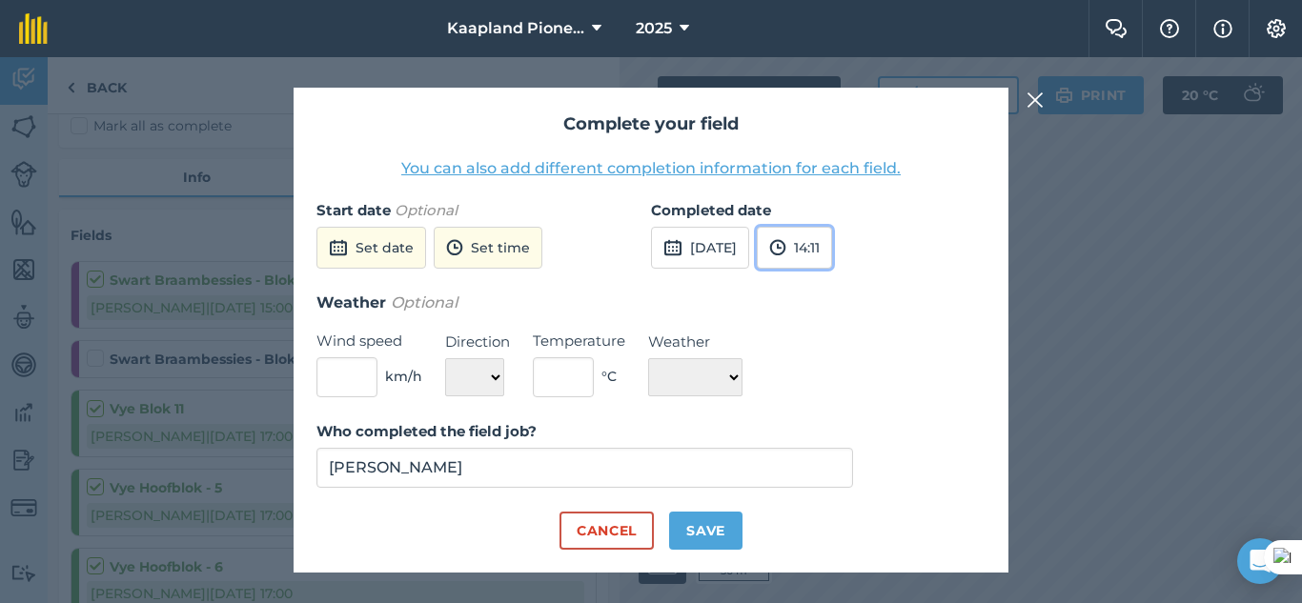
click at [832, 251] on button "14:11" at bounding box center [794, 248] width 75 height 42
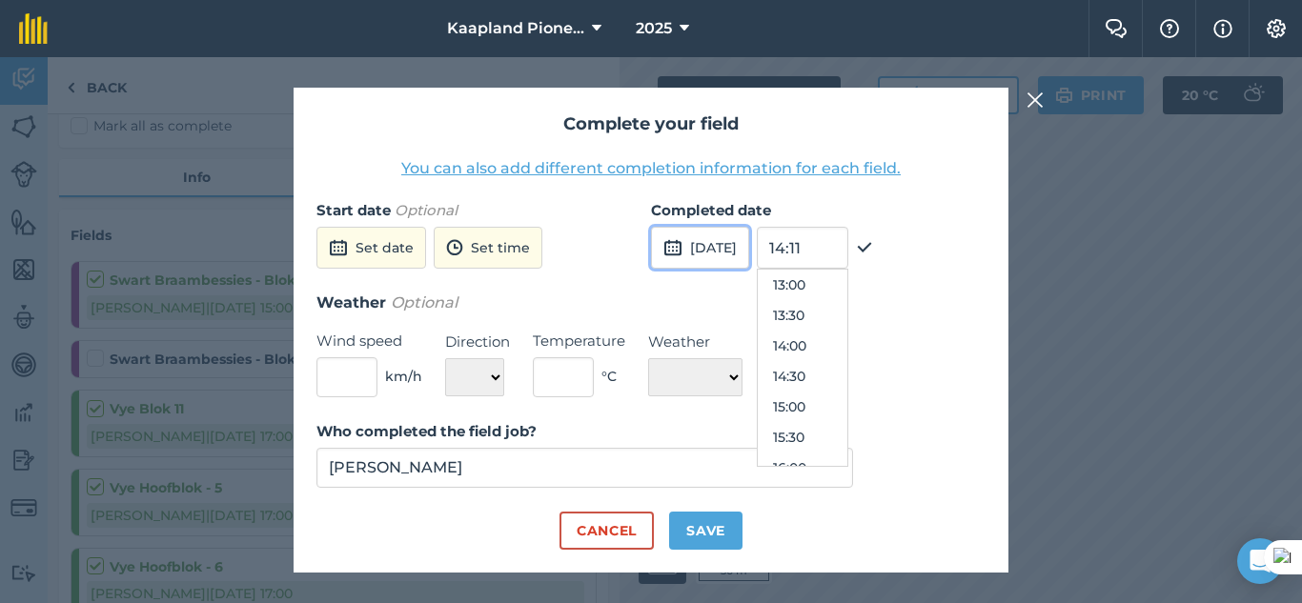
click at [749, 266] on button "[DATE]" at bounding box center [700, 248] width 98 height 42
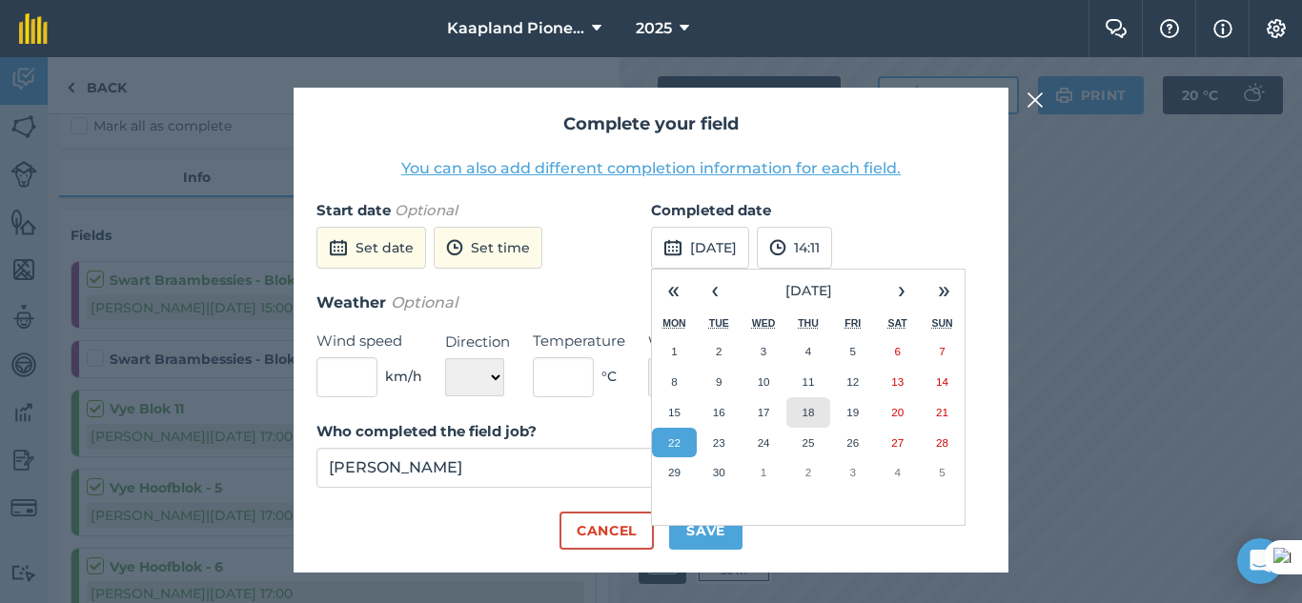
click at [813, 400] on button "18" at bounding box center [809, 413] width 45 height 31
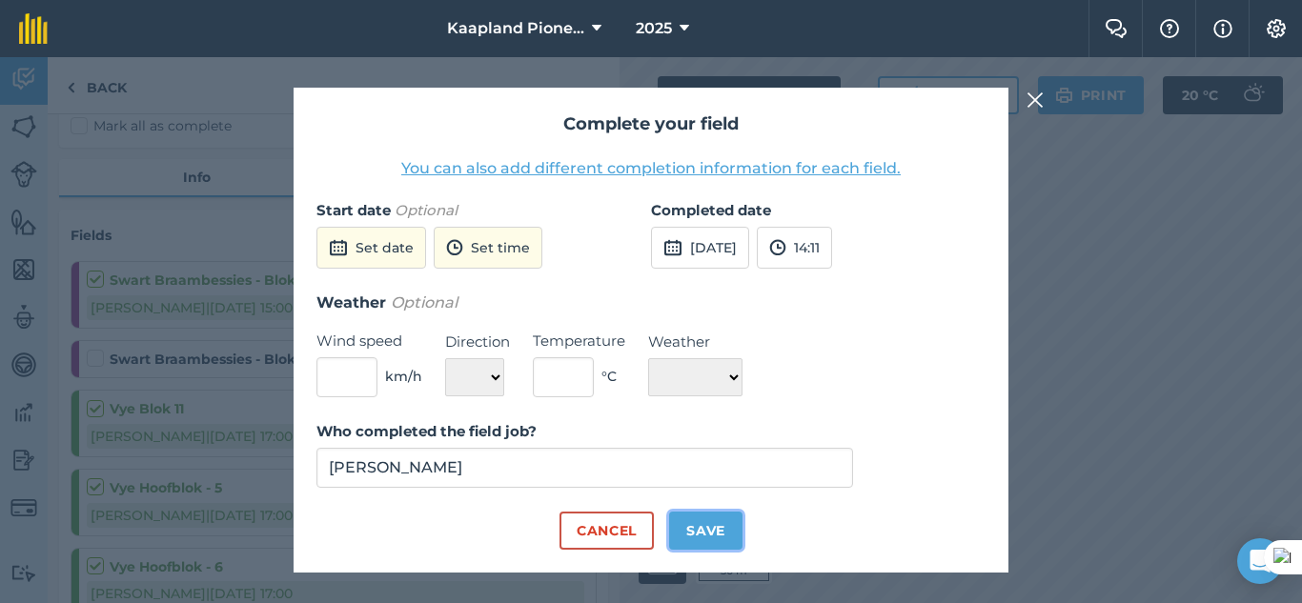
click at [706, 525] on button "Save" at bounding box center [705, 531] width 73 height 38
checkbox input "true"
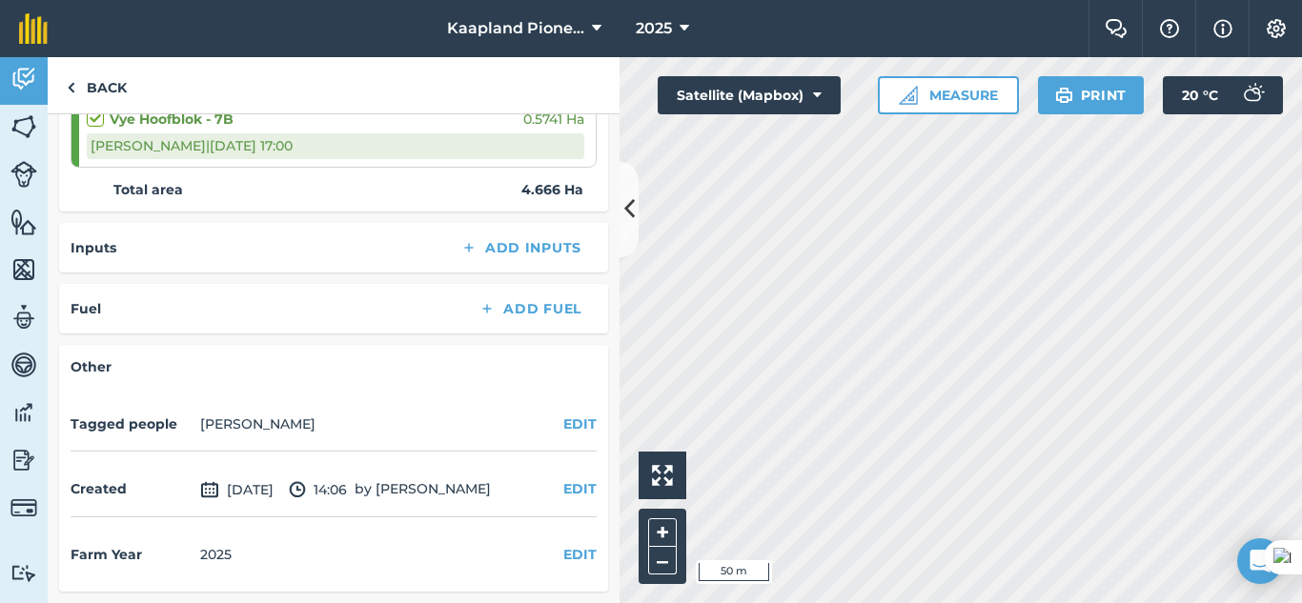
scroll to position [0, 0]
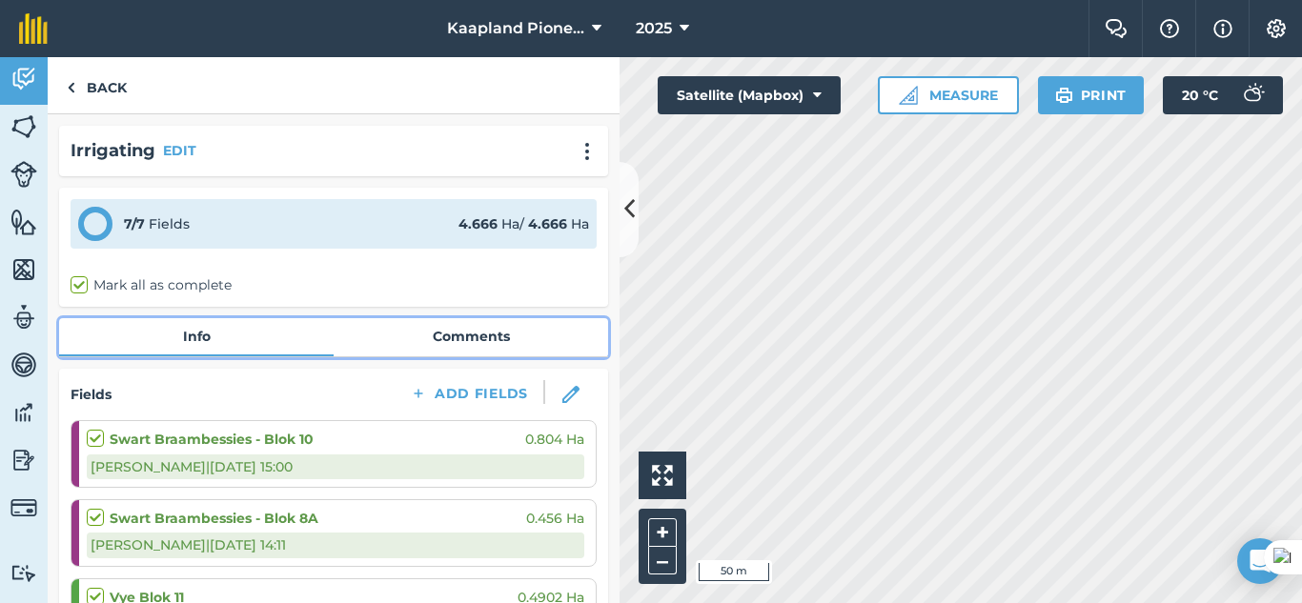
click at [501, 327] on link "Comments" at bounding box center [471, 336] width 275 height 36
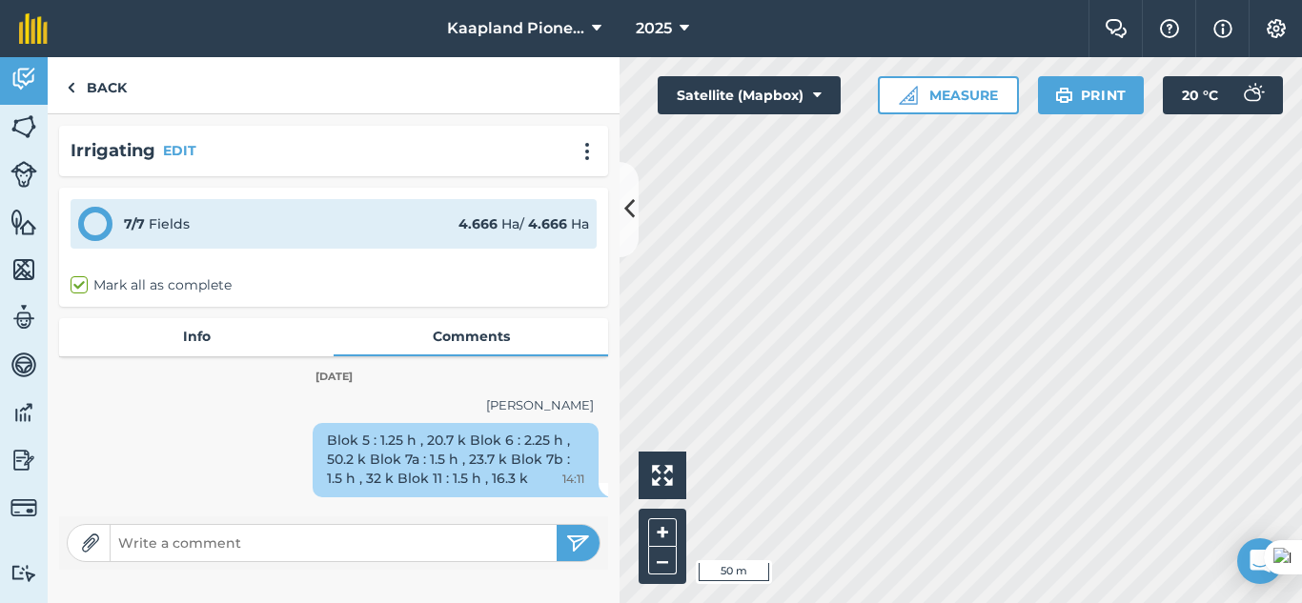
click at [386, 542] on input "text" at bounding box center [334, 543] width 446 height 27
paste input "Blok 8 A : 30. 4 m/3 Blok 10 : 18.3 m/3"
type input "Blok 8 A : 30. 4 m/3 Blok 10 : 18.3 m/3"
click at [583, 541] on img "submit" at bounding box center [578, 543] width 24 height 23
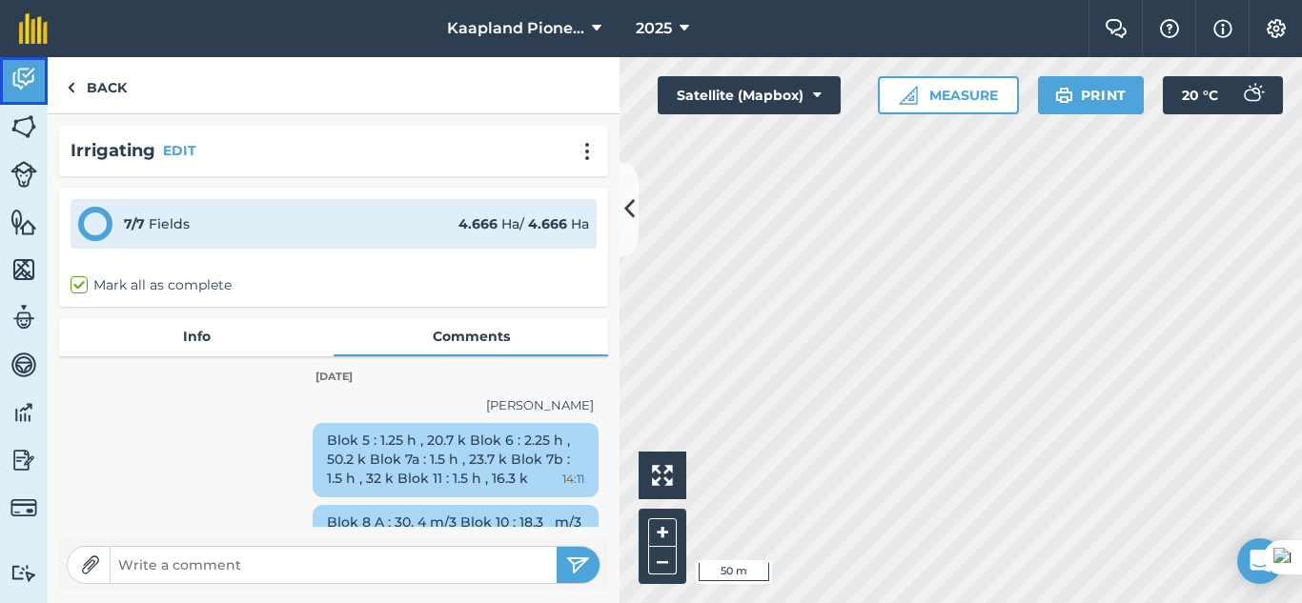
drag, startPoint x: 4, startPoint y: 72, endPoint x: 25, endPoint y: 76, distance: 21.3
click at [4, 72] on link "Activity" at bounding box center [24, 81] width 48 height 48
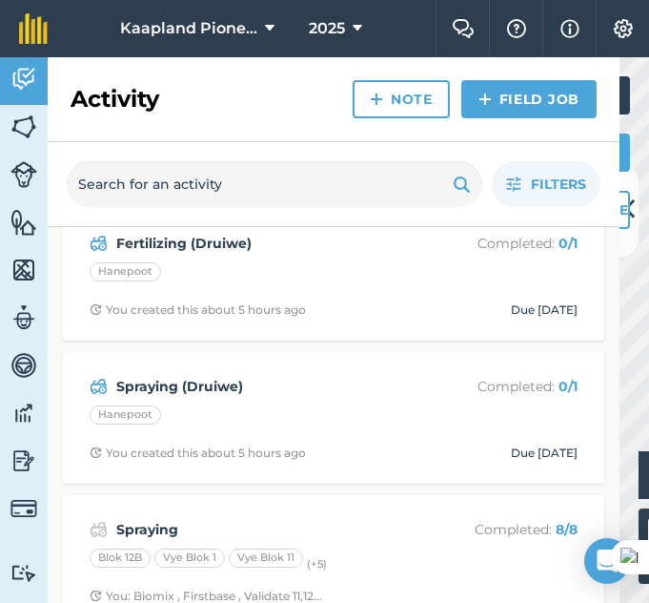
scroll to position [285, 0]
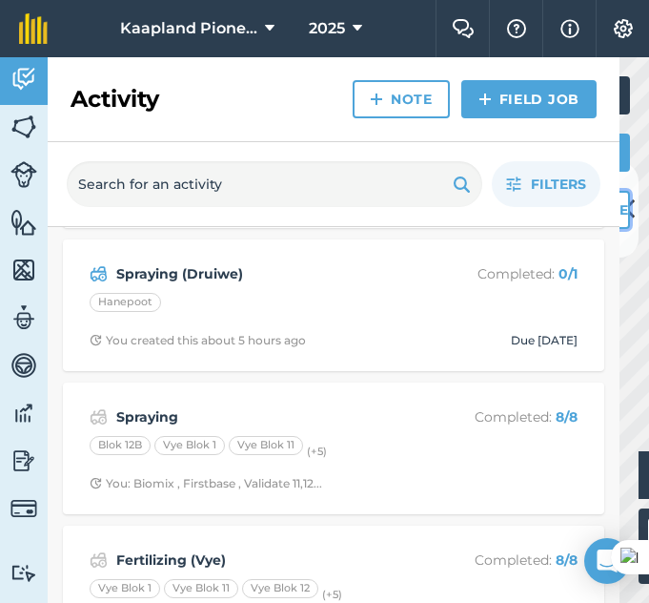
click at [626, 226] on button "Measure" at bounding box center [569, 210] width 122 height 38
click at [636, 227] on button at bounding box center [629, 209] width 19 height 95
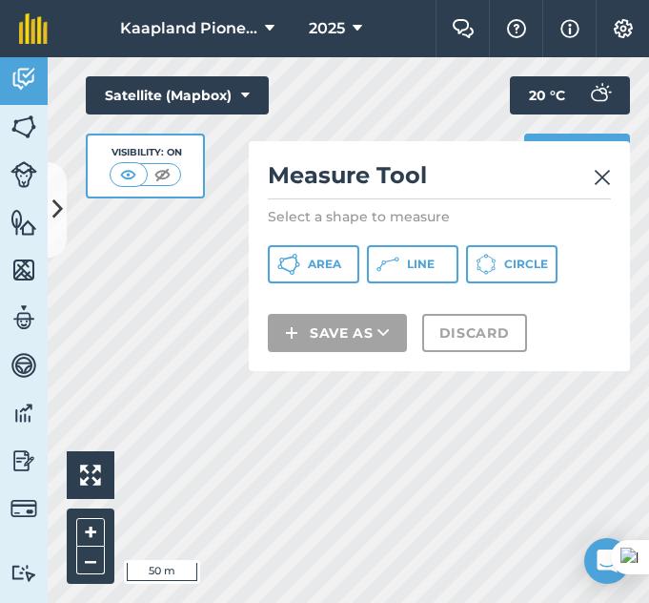
click at [603, 174] on img at bounding box center [602, 177] width 17 height 23
